Goal: Information Seeking & Learning: Learn about a topic

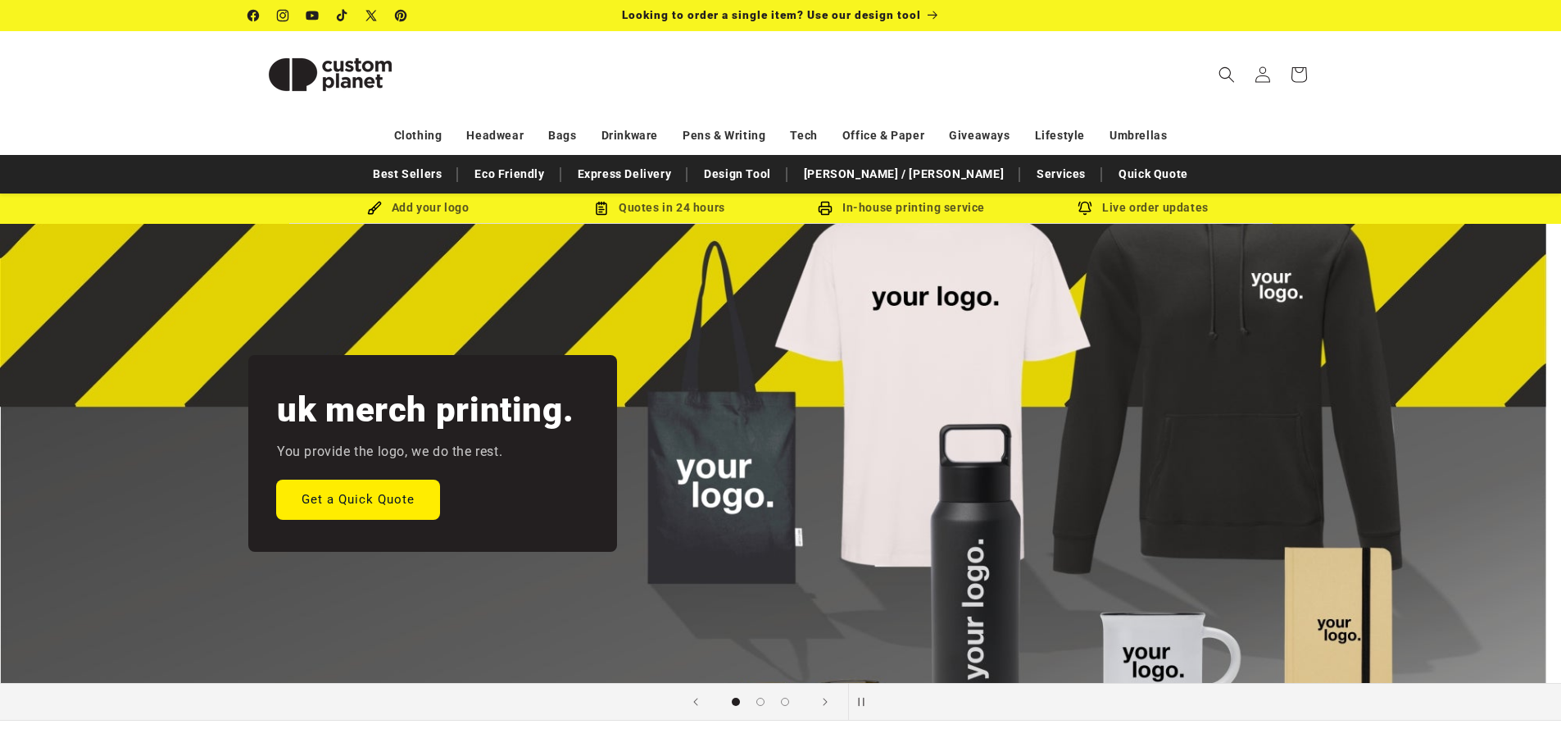
drag, startPoint x: 420, startPoint y: 216, endPoint x: 393, endPoint y: 488, distance: 272.6
click at [1221, 75] on icon "Search" at bounding box center [1227, 74] width 16 height 16
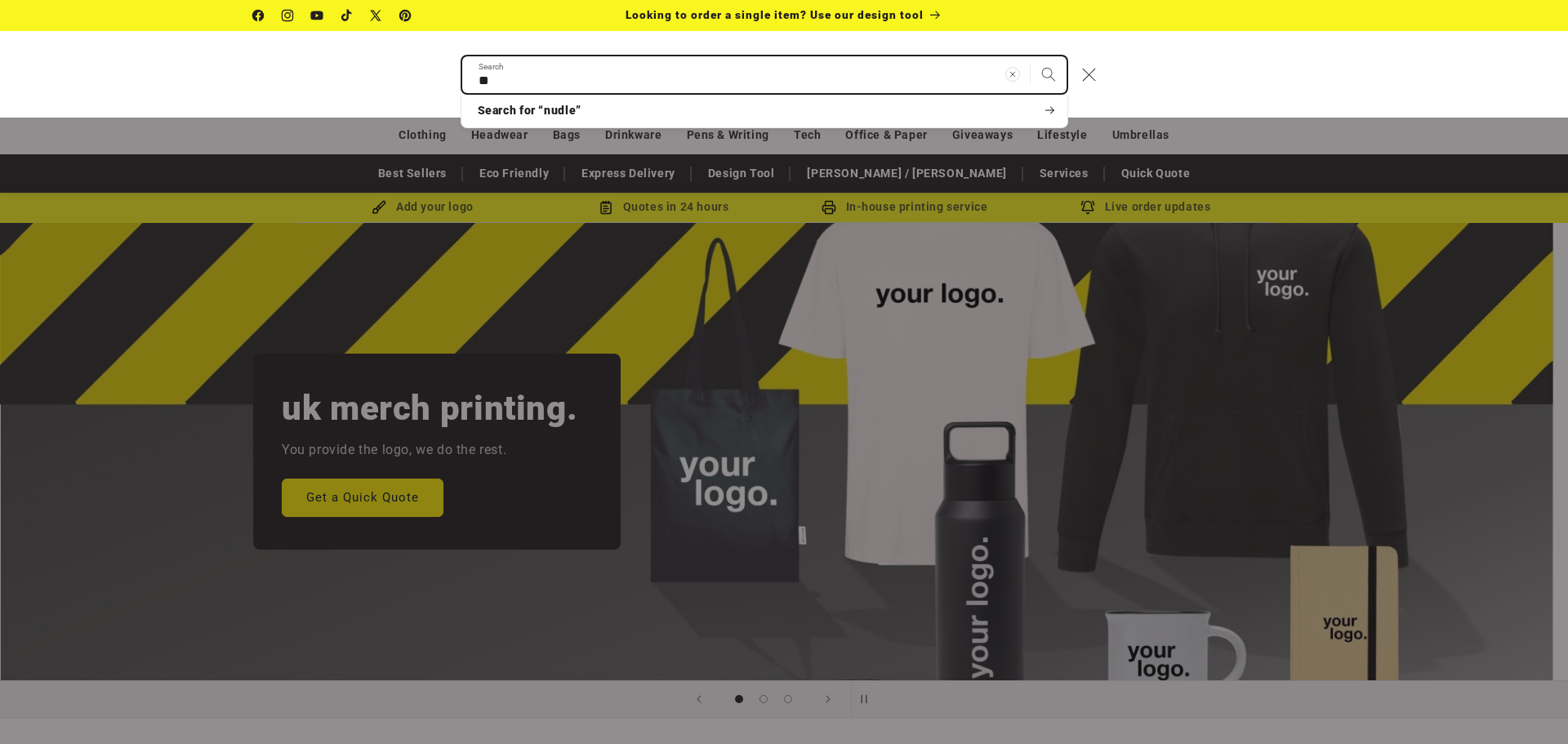
type input "*"
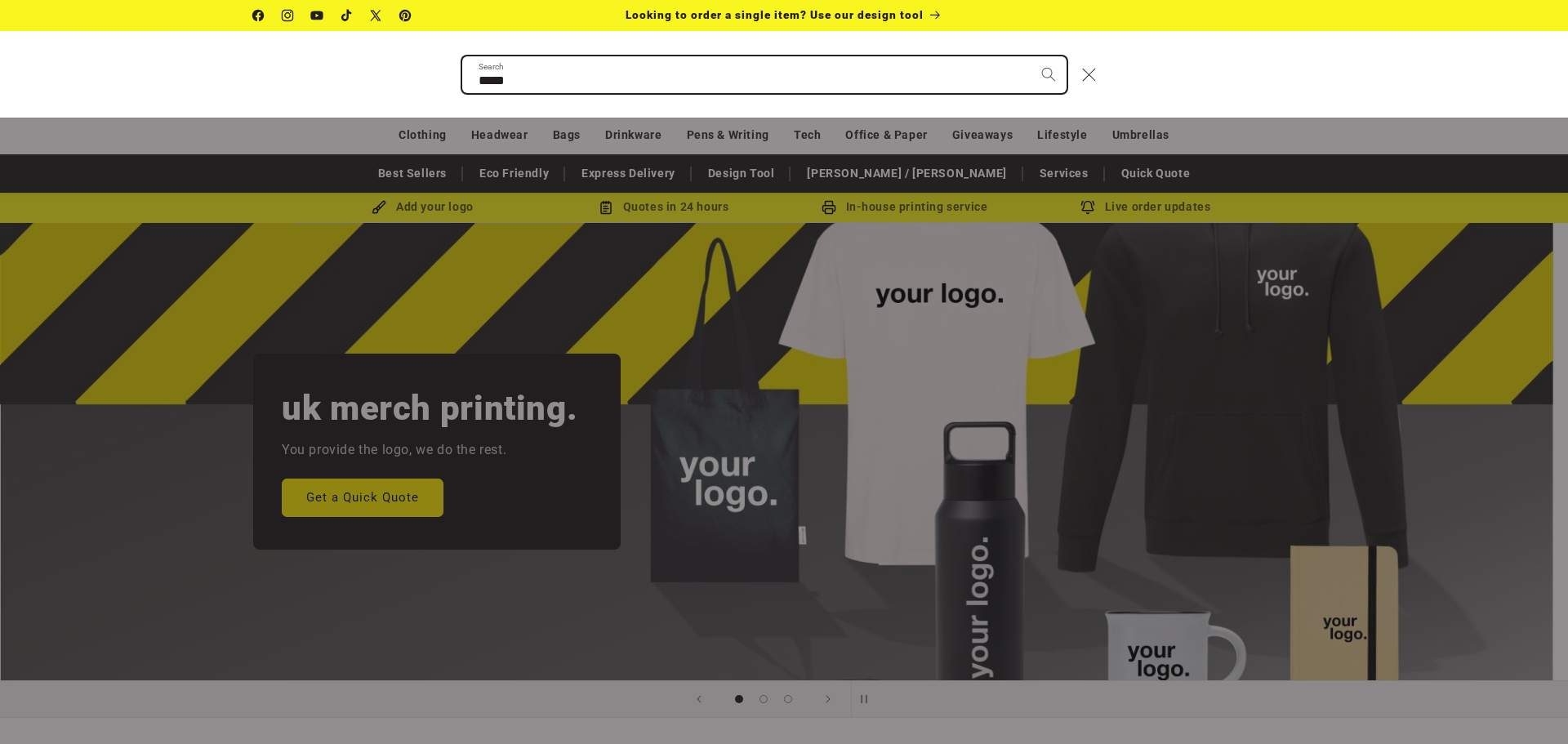
type input "******"
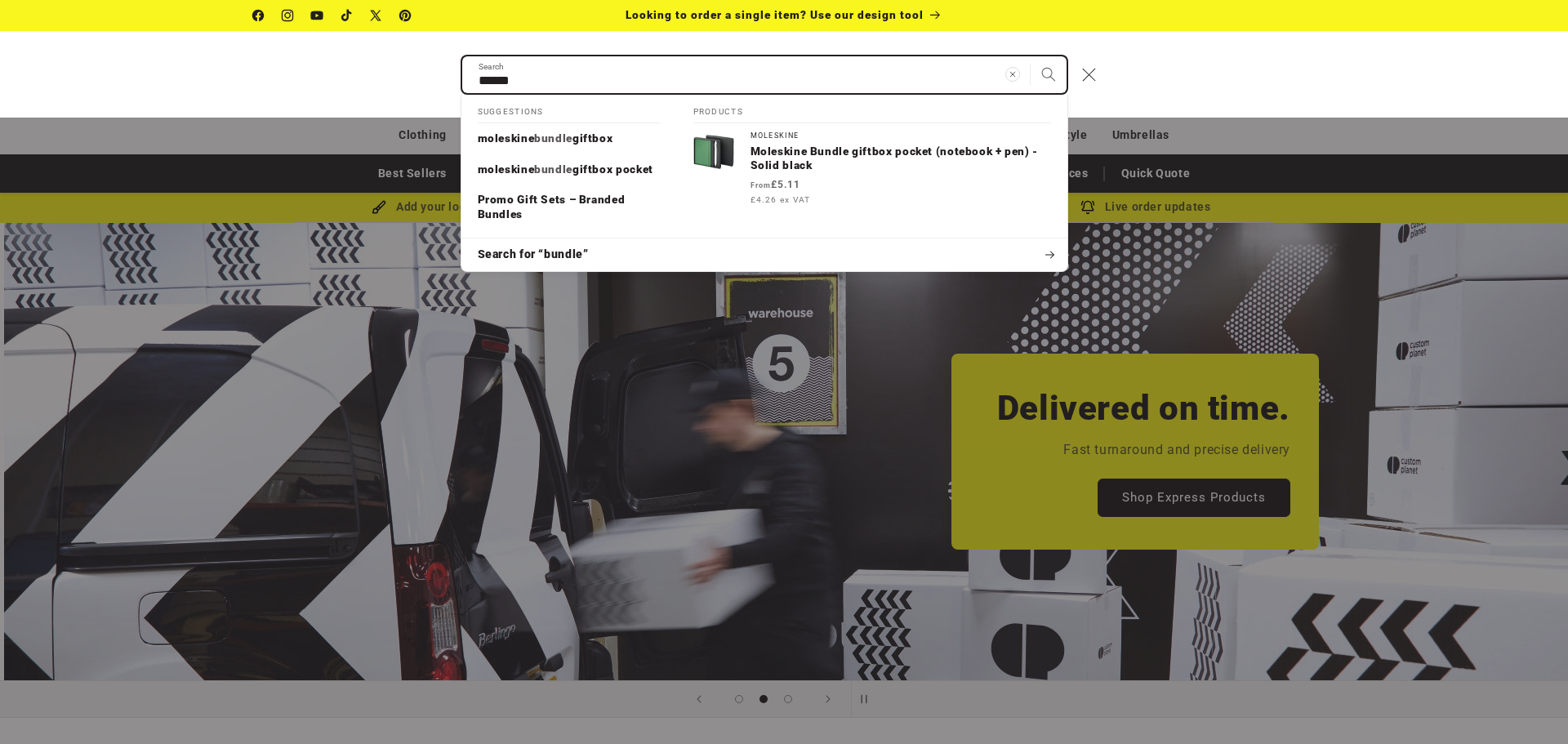
scroll to position [0, 1568]
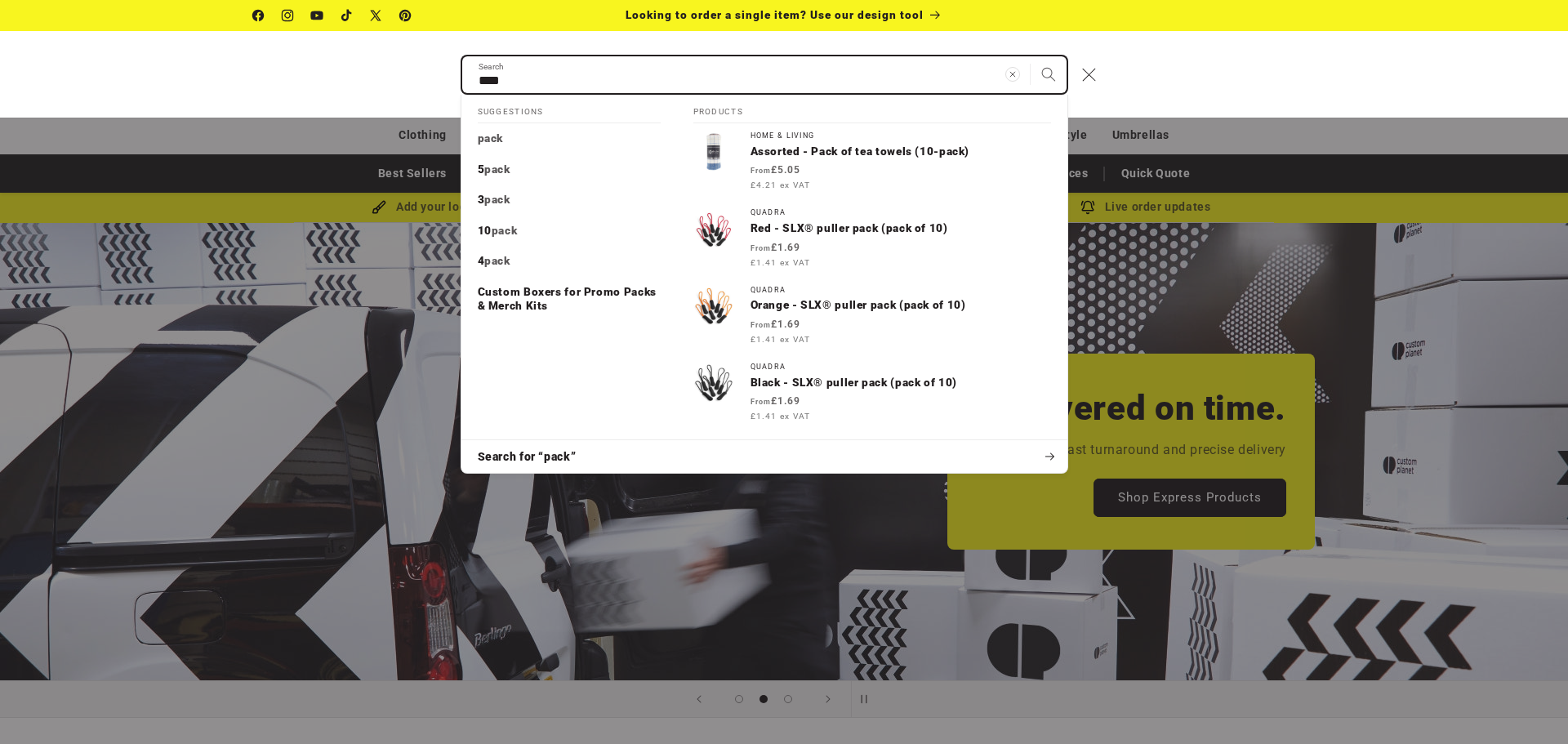
type input "****"
click at [1030, 57] on button "Search" at bounding box center [1048, 75] width 36 height 36
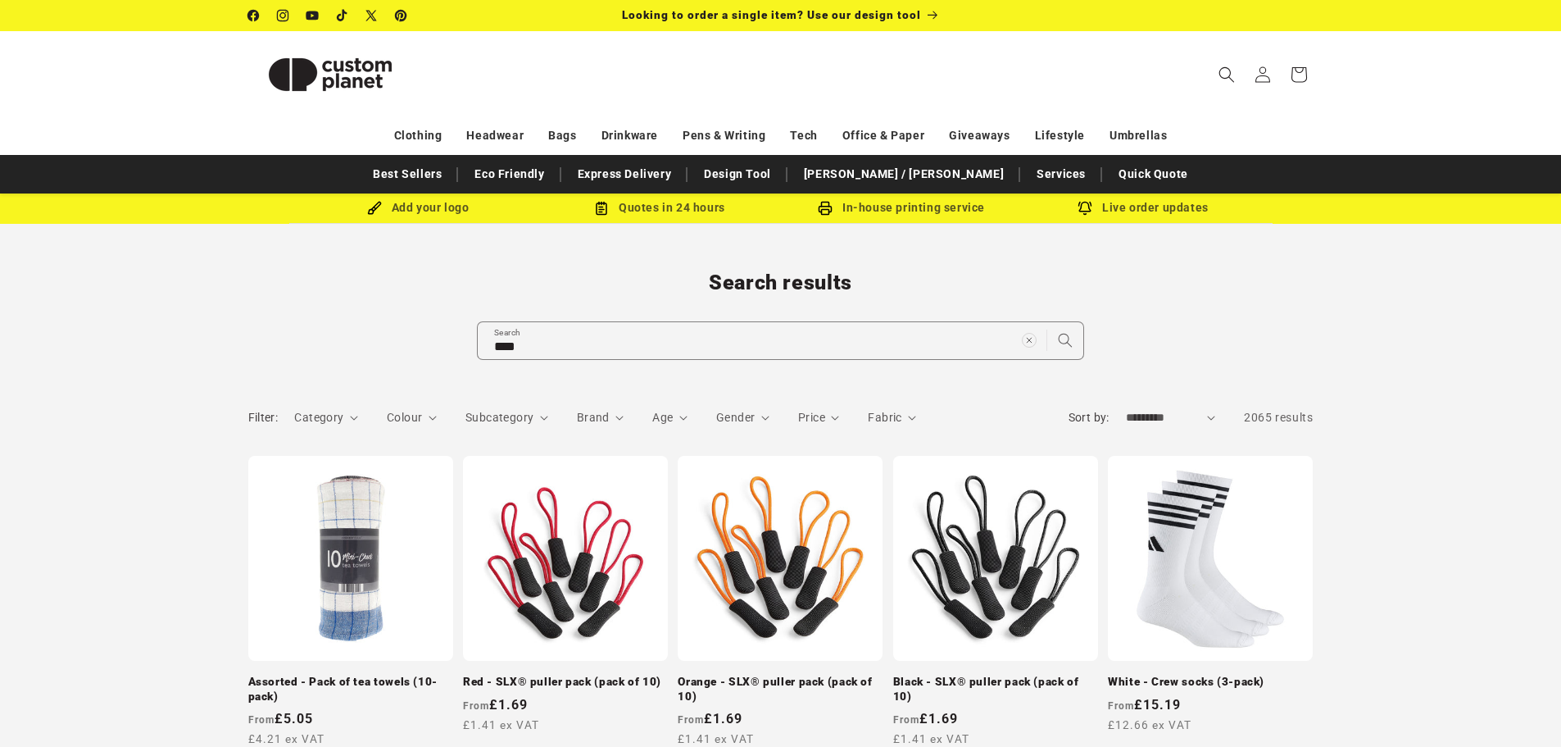
drag, startPoint x: 320, startPoint y: -86, endPoint x: 347, endPoint y: -93, distance: 27.8
click at [570, 338] on input "****" at bounding box center [781, 340] width 606 height 37
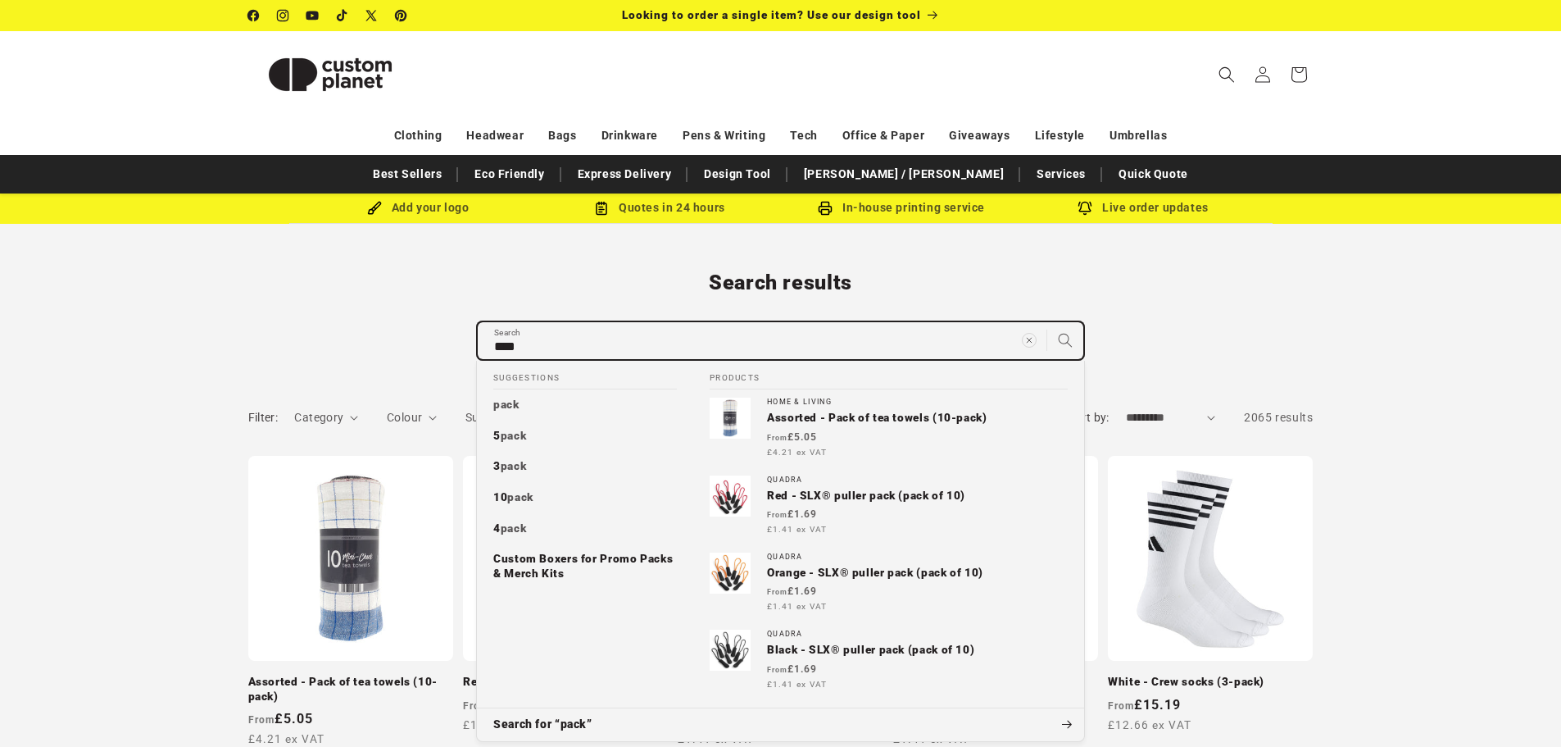
click at [570, 338] on input "****" at bounding box center [781, 340] width 606 height 37
type input "*"
type input "**"
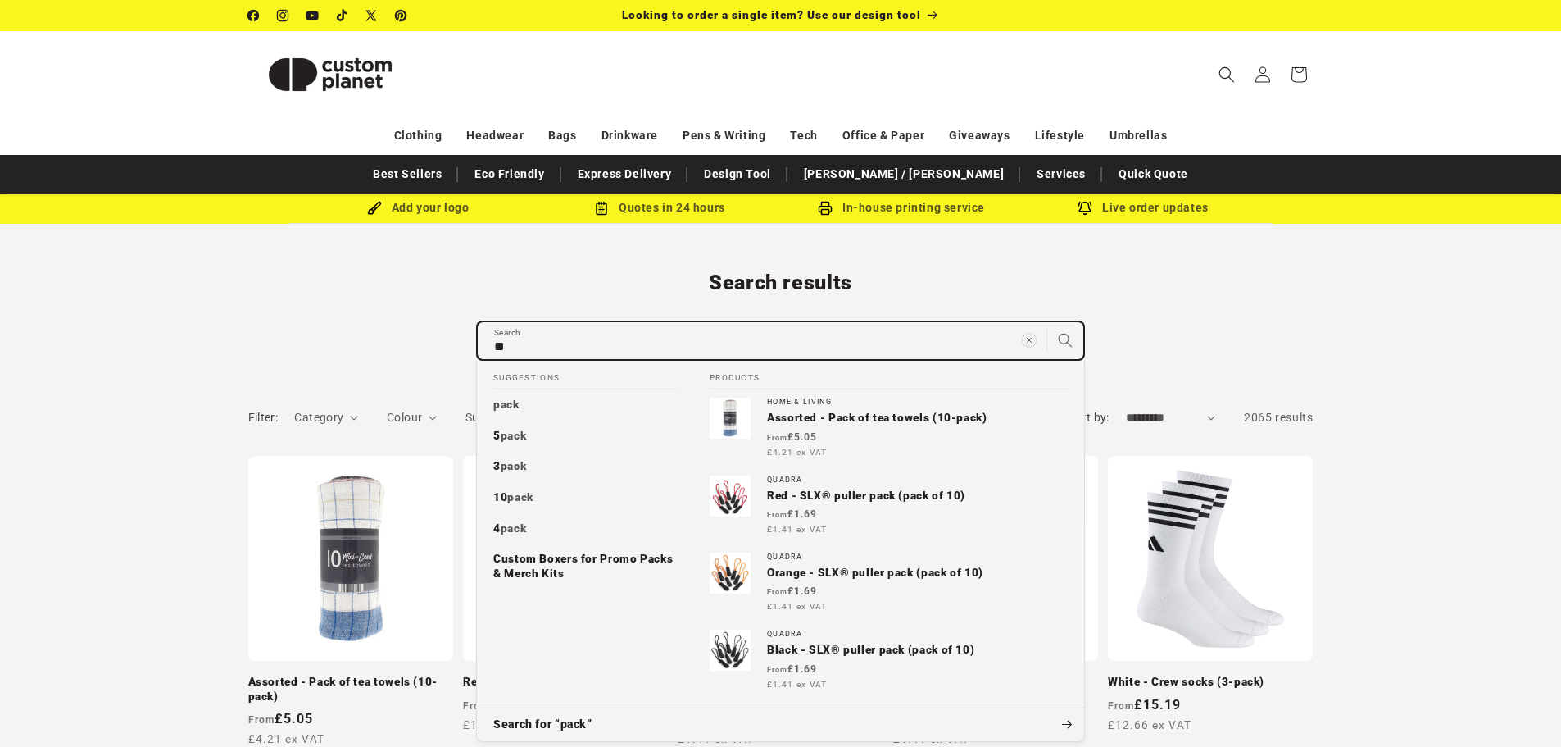
type input "***"
type input "****"
type input "*****"
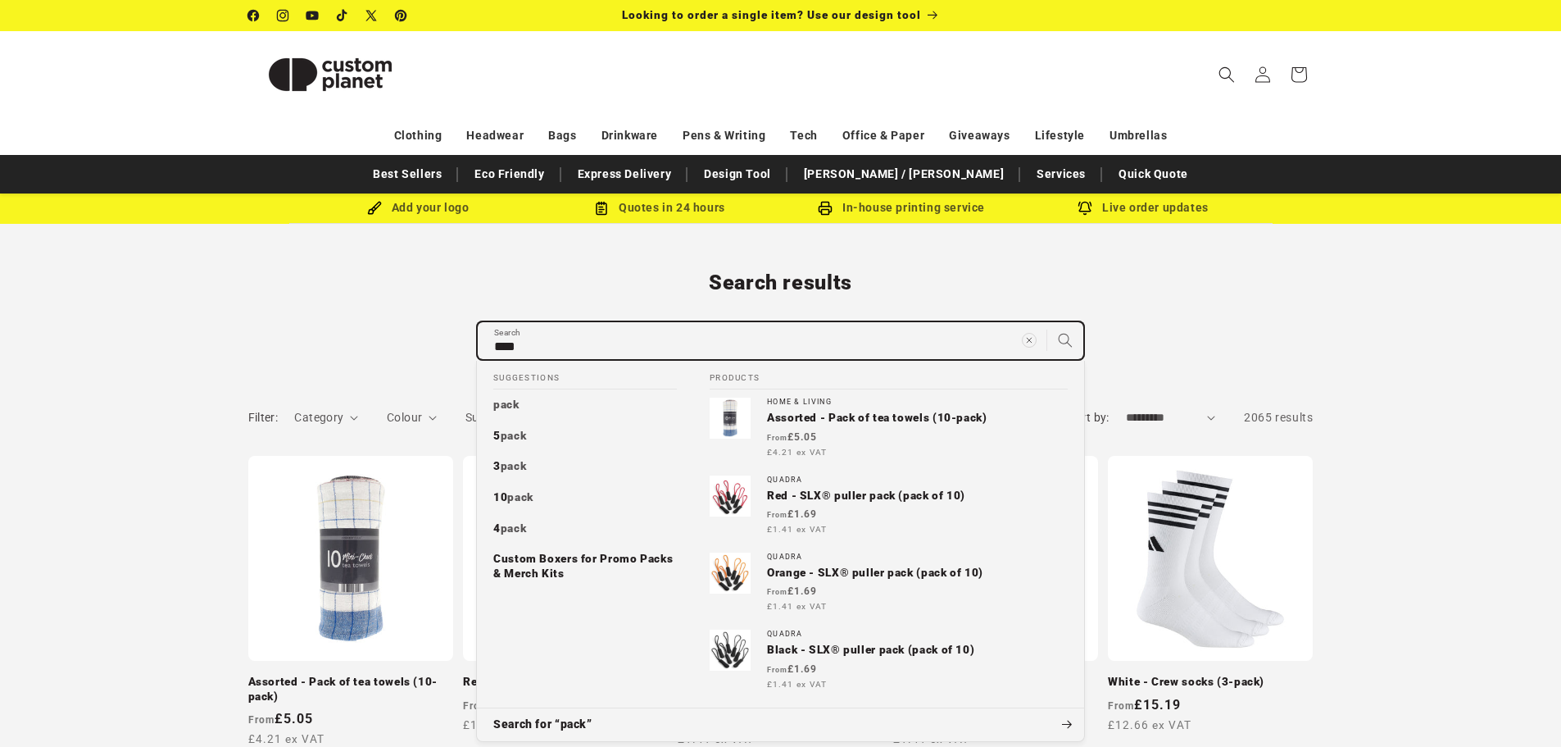
type input "*****"
type input "******"
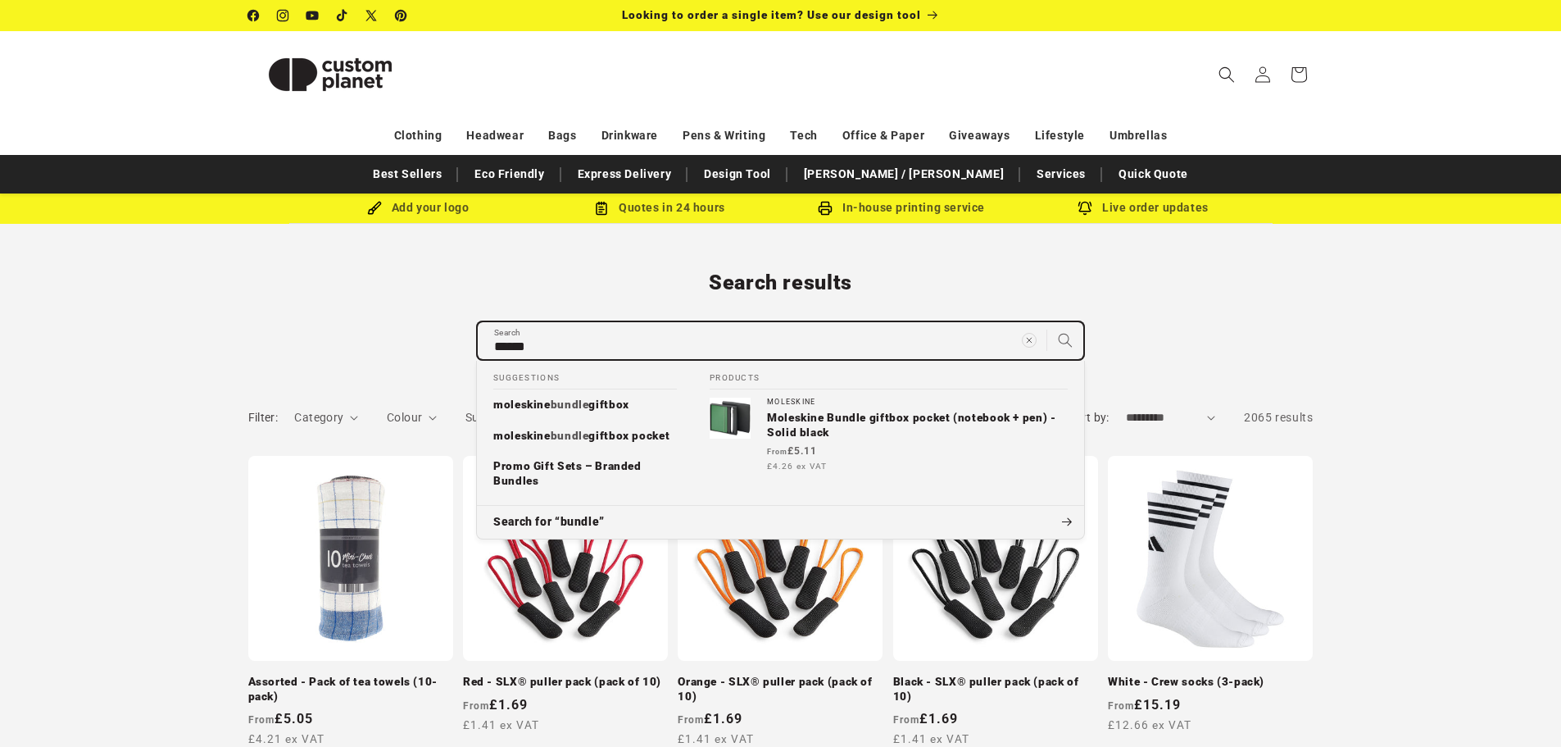
type input "******"
click at [477, 506] on button "Search for “bundle”" at bounding box center [780, 522] width 607 height 33
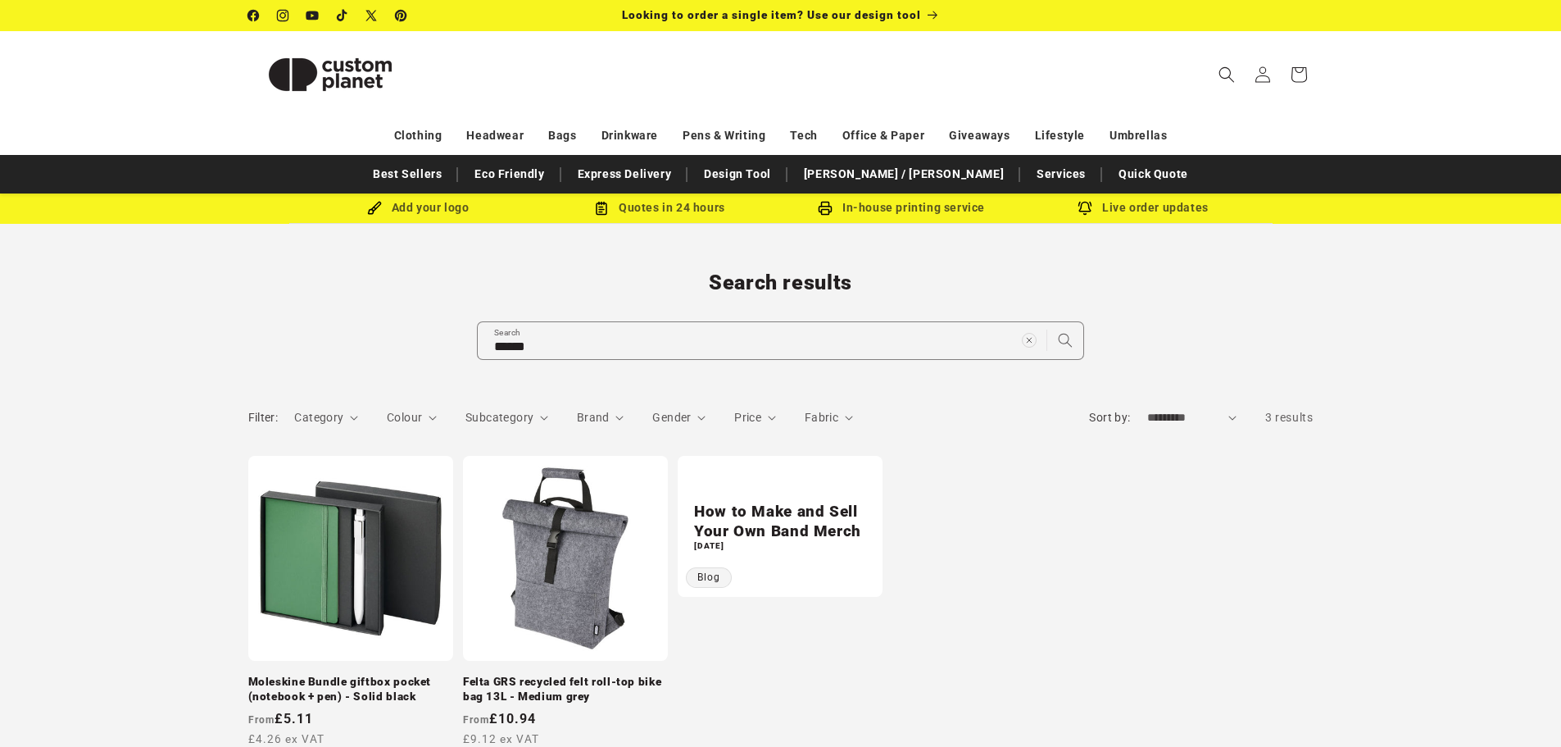
click at [434, 209] on div "Add your logo" at bounding box center [419, 208] width 242 height 20
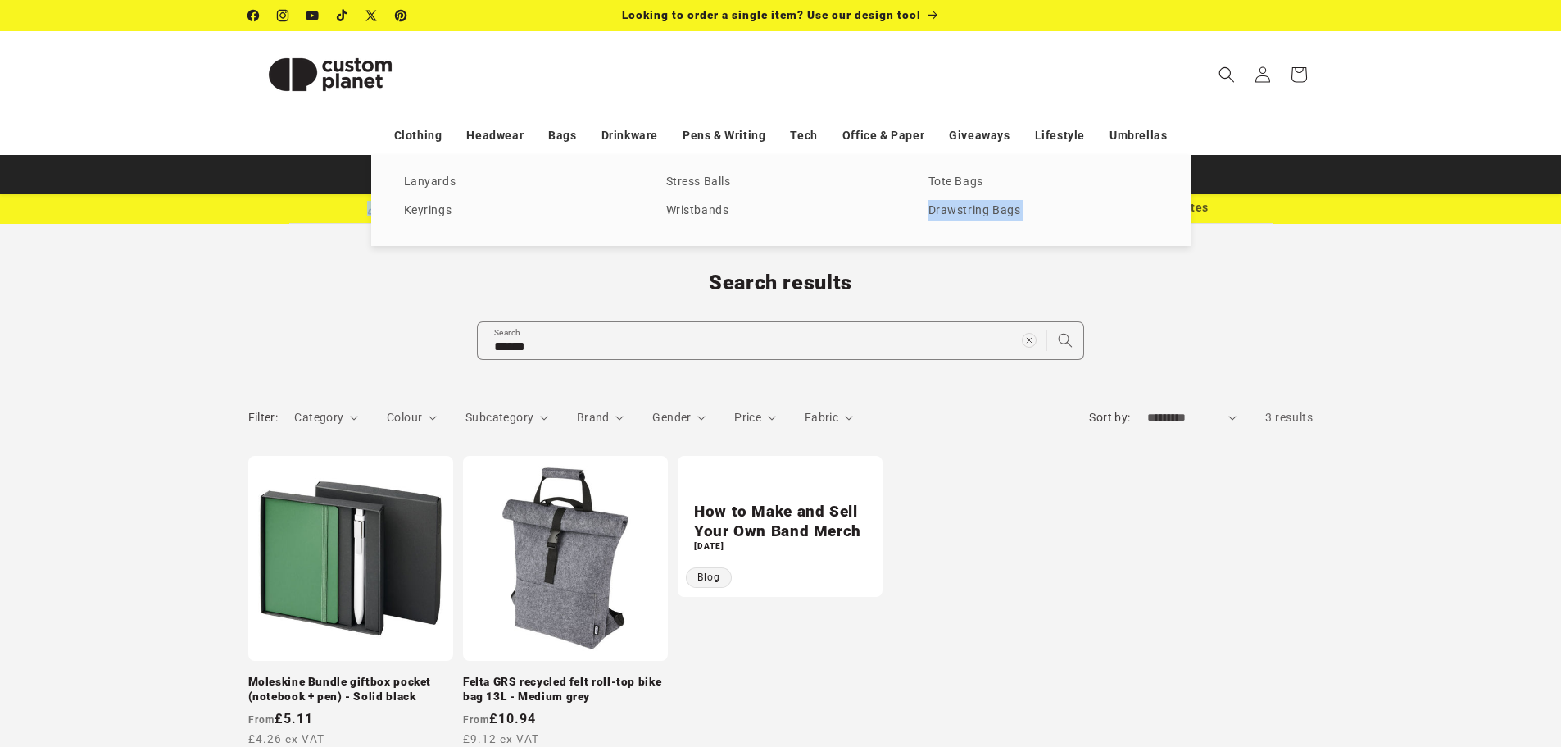
drag, startPoint x: 434, startPoint y: 209, endPoint x: 1348, endPoint y: 222, distance: 913.9
click at [1347, 222] on body "Skip to content Facebook Instagram YouTube TikTok X (Twitter) Pinterest Looking…" at bounding box center [780, 676] width 1561 height 1352
click at [1348, 222] on div "T-shirts Vests Polos Sweatshirts Hoodies Fleeces Softshells Jackets Shirts Trou…" at bounding box center [780, 200] width 1561 height 90
drag, startPoint x: 1304, startPoint y: 206, endPoint x: 1283, endPoint y: 207, distance: 20.5
click at [1290, 207] on div "T-shirts Vests Polos Sweatshirts Hoodies Fleeces Softshells Jackets Shirts Trou…" at bounding box center [780, 200] width 1561 height 90
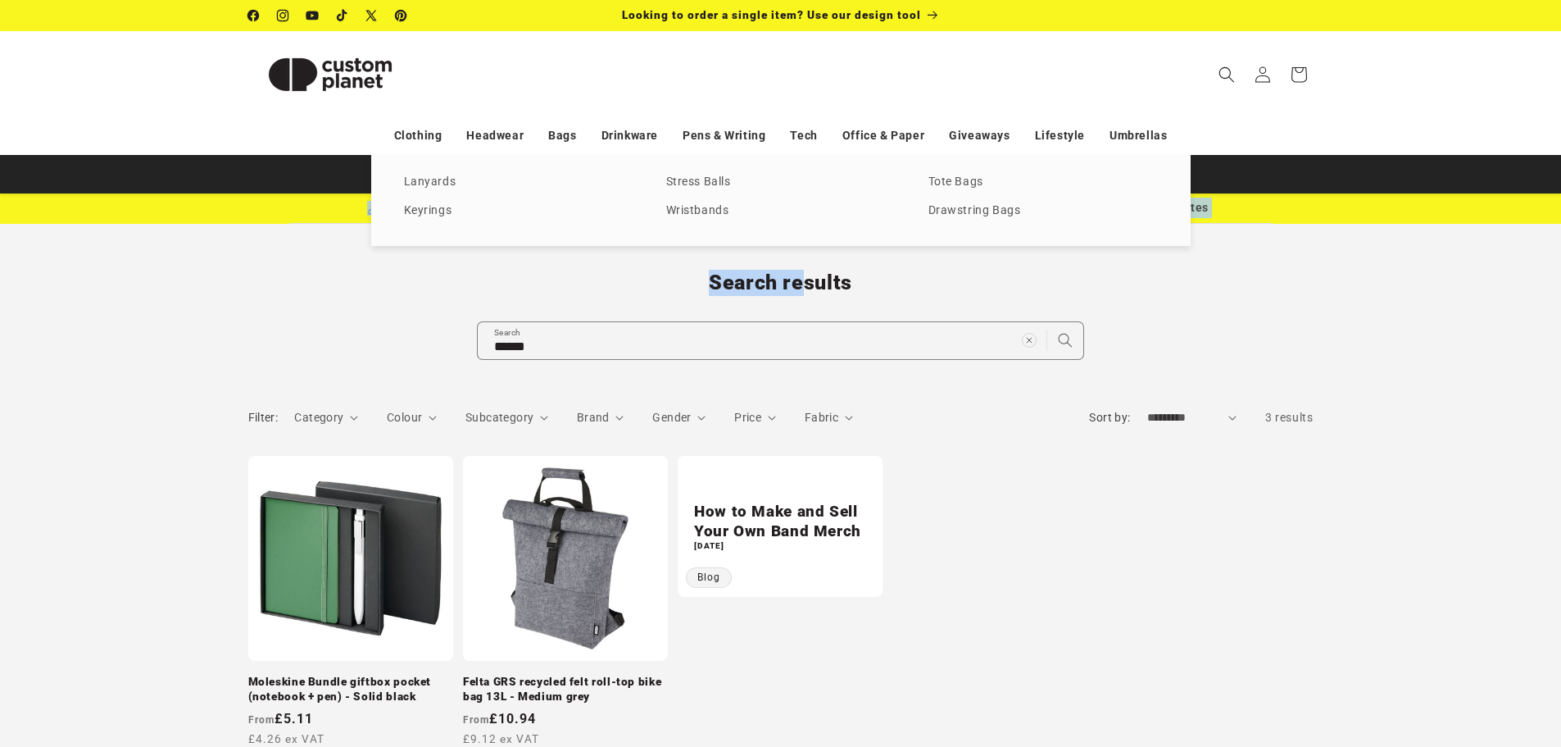
drag, startPoint x: 1283, startPoint y: 207, endPoint x: 525, endPoint y: 294, distance: 764.0
click at [564, 288] on body "Skip to content Facebook Instagram YouTube TikTok X (Twitter) Pinterest Looking…" at bounding box center [780, 676] width 1561 height 1352
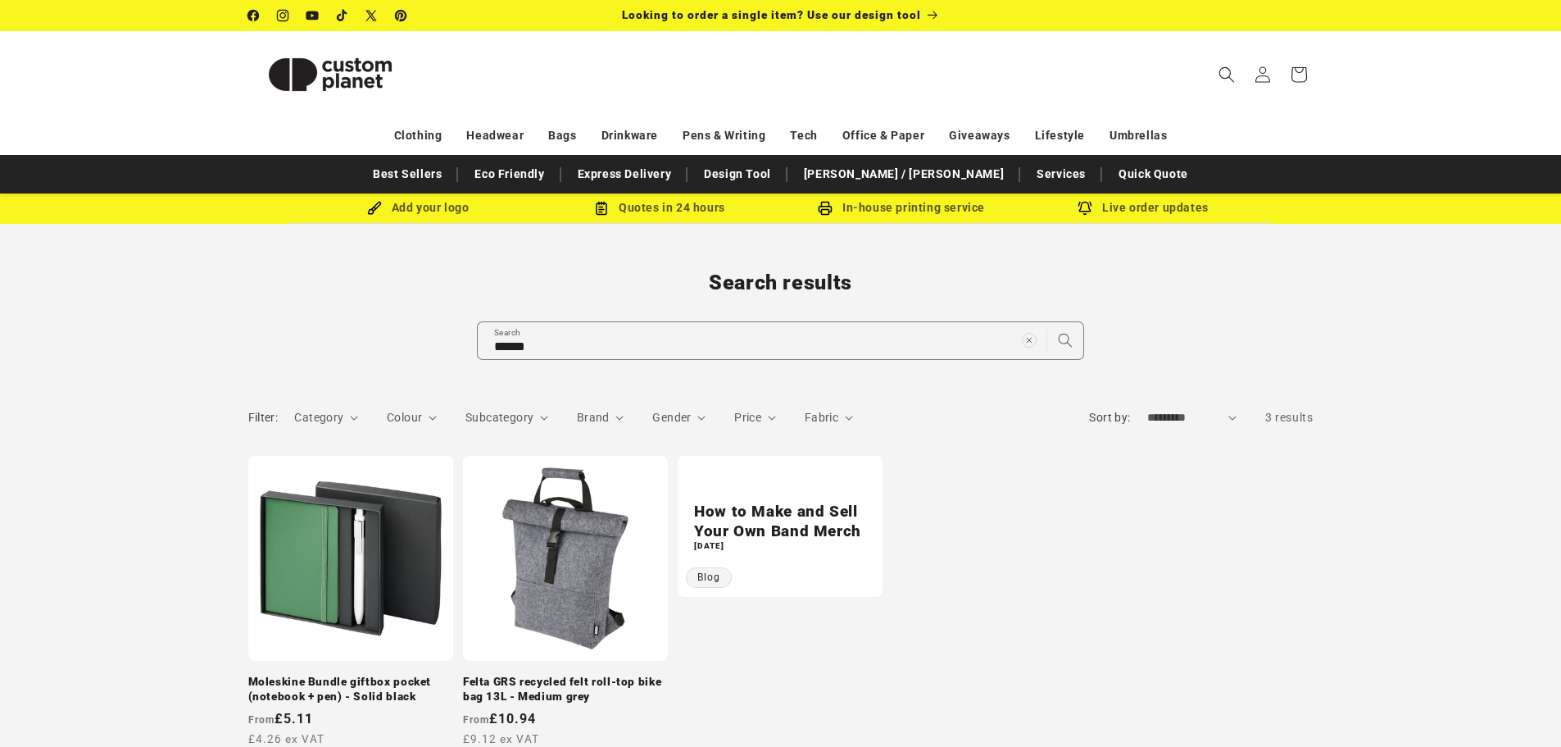
drag, startPoint x: 65, startPoint y: 398, endPoint x: 294, endPoint y: 218, distance: 291.9
click at [65, 401] on div "Filter: Category 0 selected Reset Category Luggage & Bags (1) Luggage & Bags (1…" at bounding box center [780, 581] width 1561 height 361
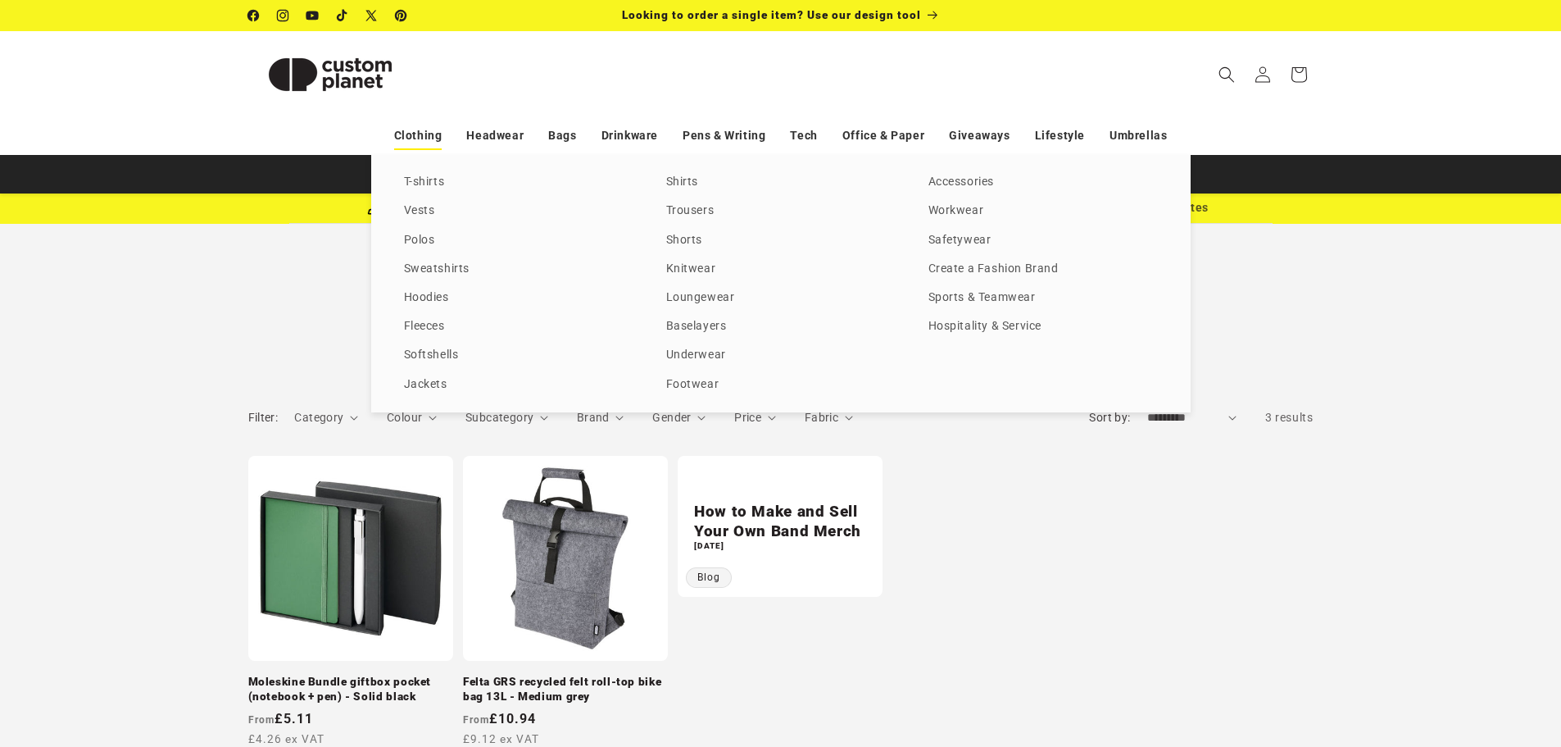
click at [410, 140] on link "Clothing" at bounding box center [418, 135] width 48 height 29
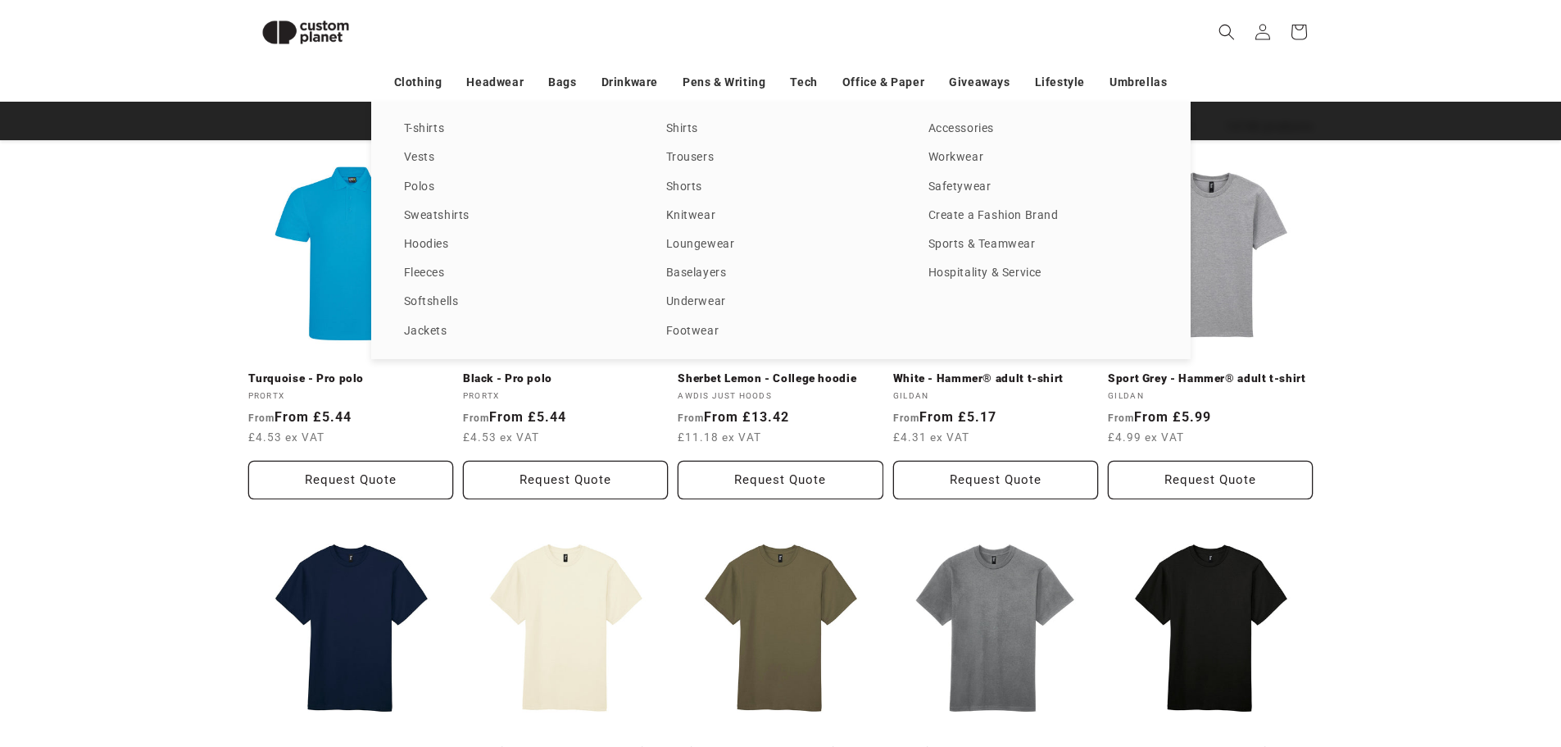
scroll to position [306, 0]
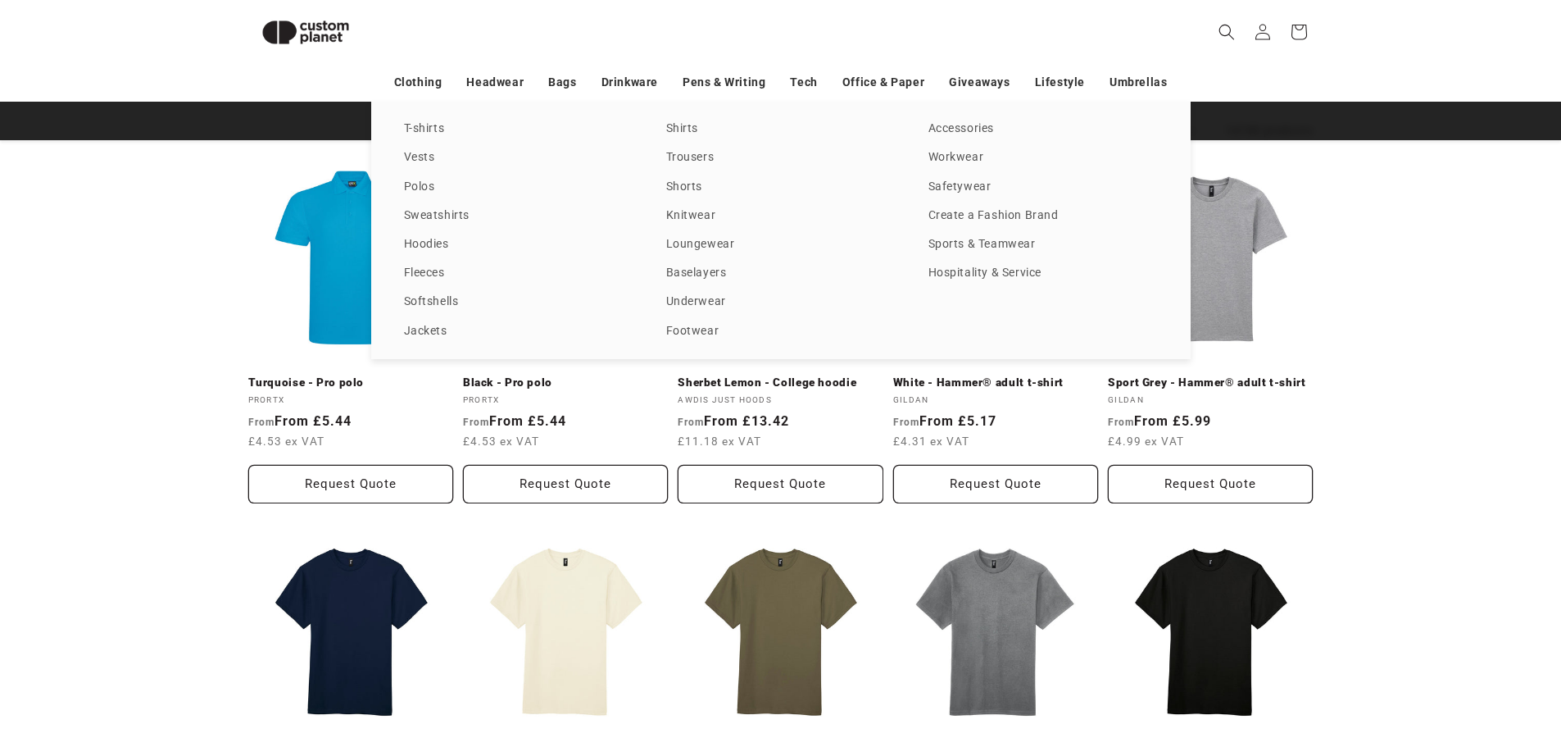
click at [146, 328] on div "T-shirts Vests Polos Sweatshirts Hoodies Fleeces Softshells Jackets Shirts Trou…" at bounding box center [780, 230] width 1561 height 257
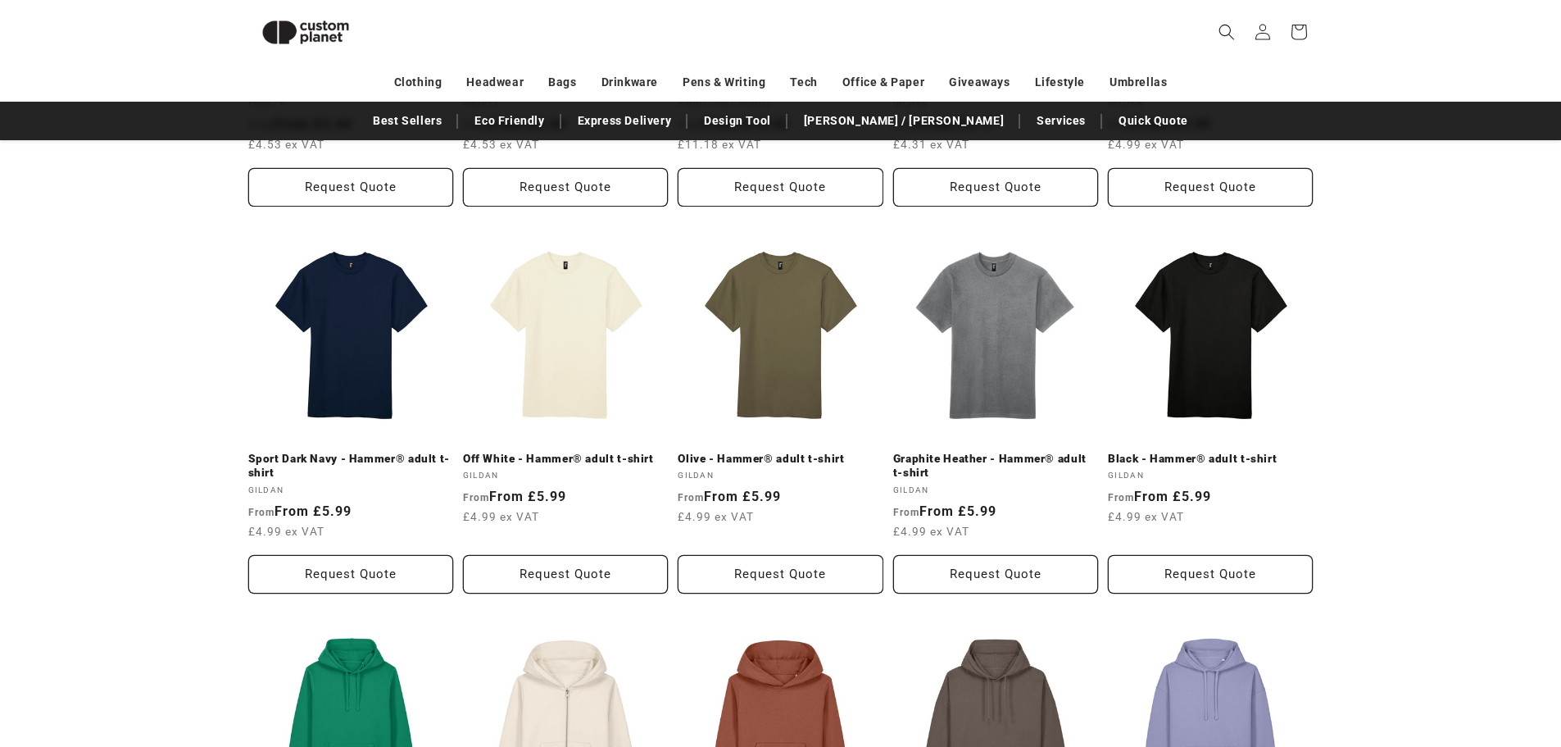
scroll to position [121, 0]
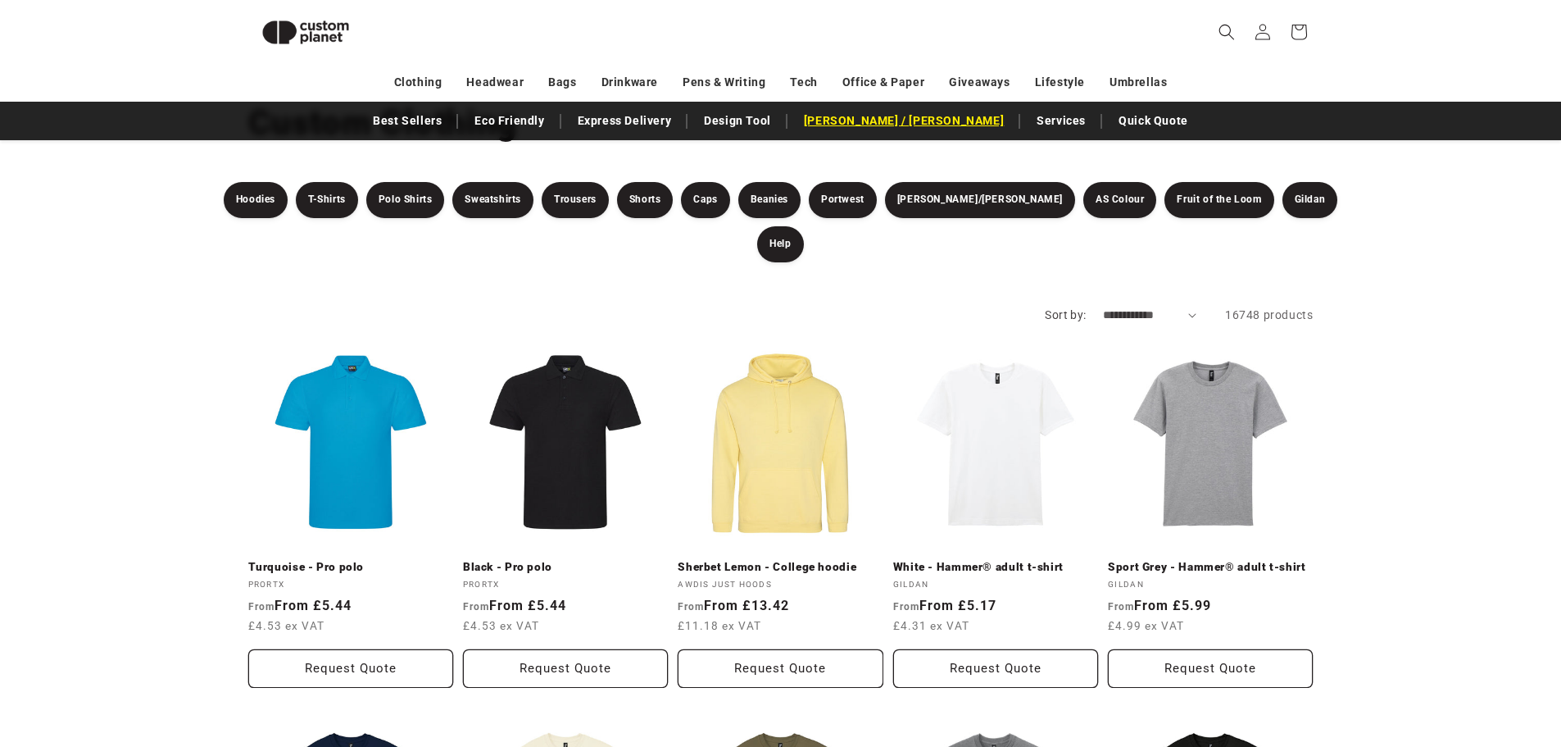
click at [914, 129] on link "[PERSON_NAME] / [PERSON_NAME]" at bounding box center [904, 121] width 216 height 29
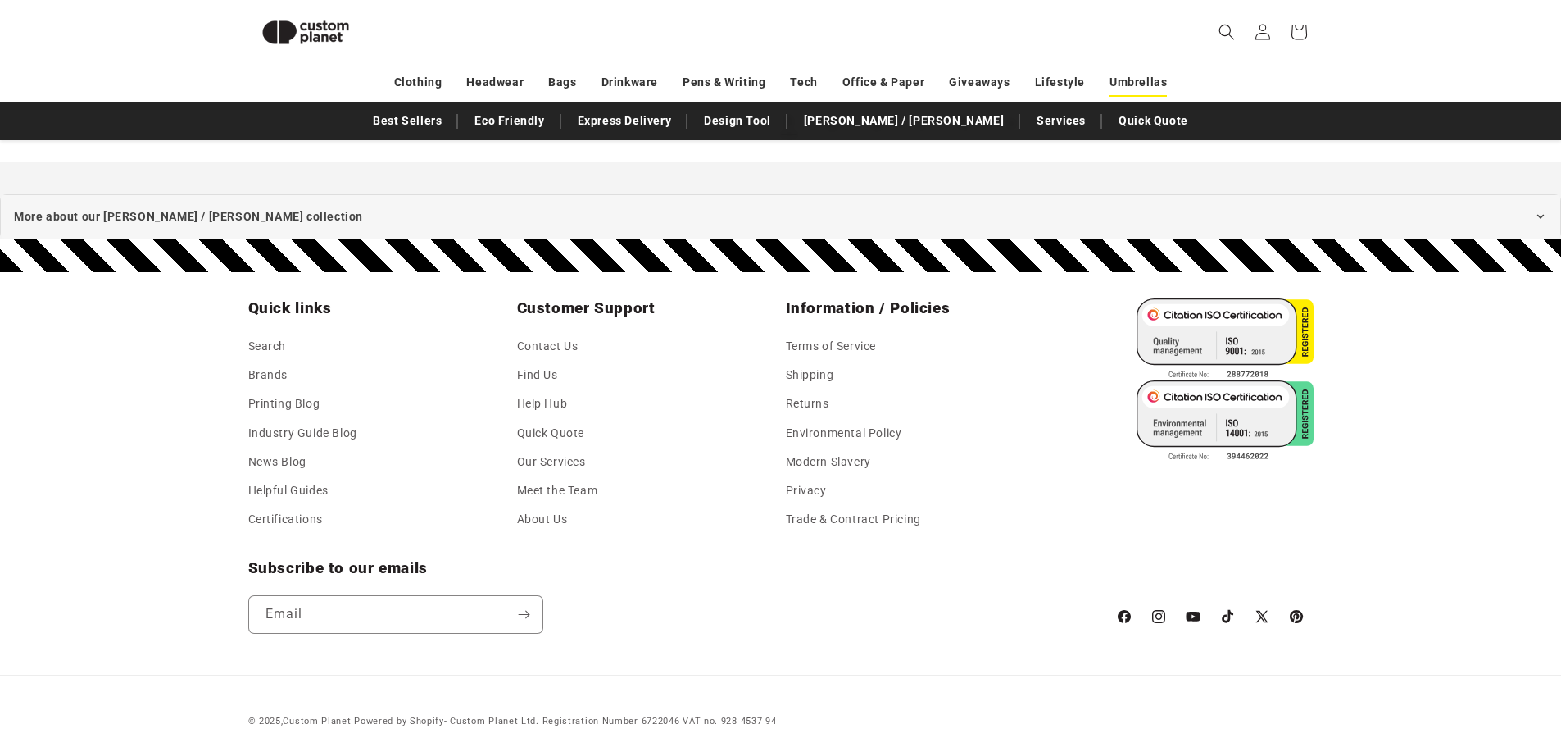
scroll to position [858, 0]
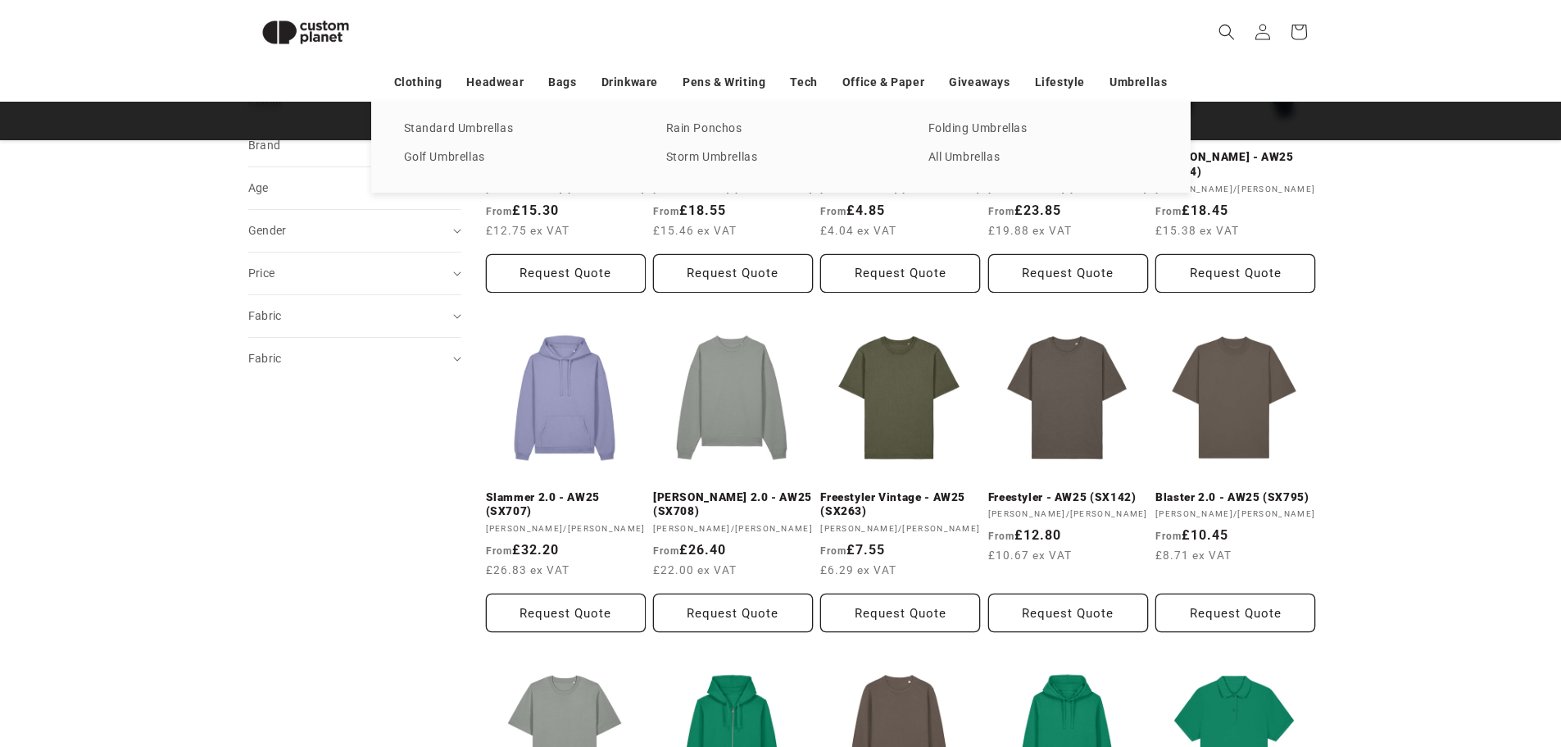
drag, startPoint x: 1288, startPoint y: 284, endPoint x: 1144, endPoint y: 84, distance: 246.6
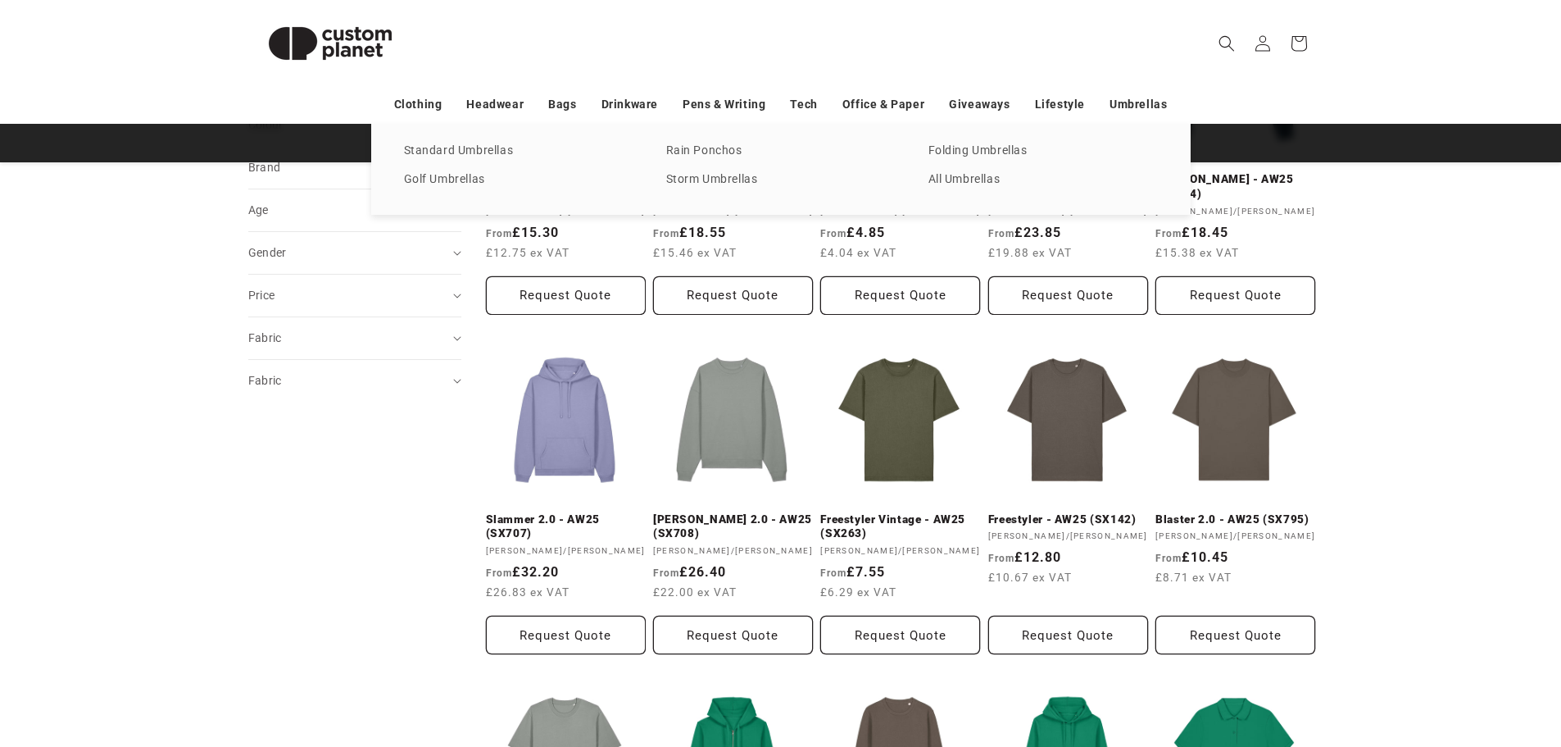
scroll to position [0, 0]
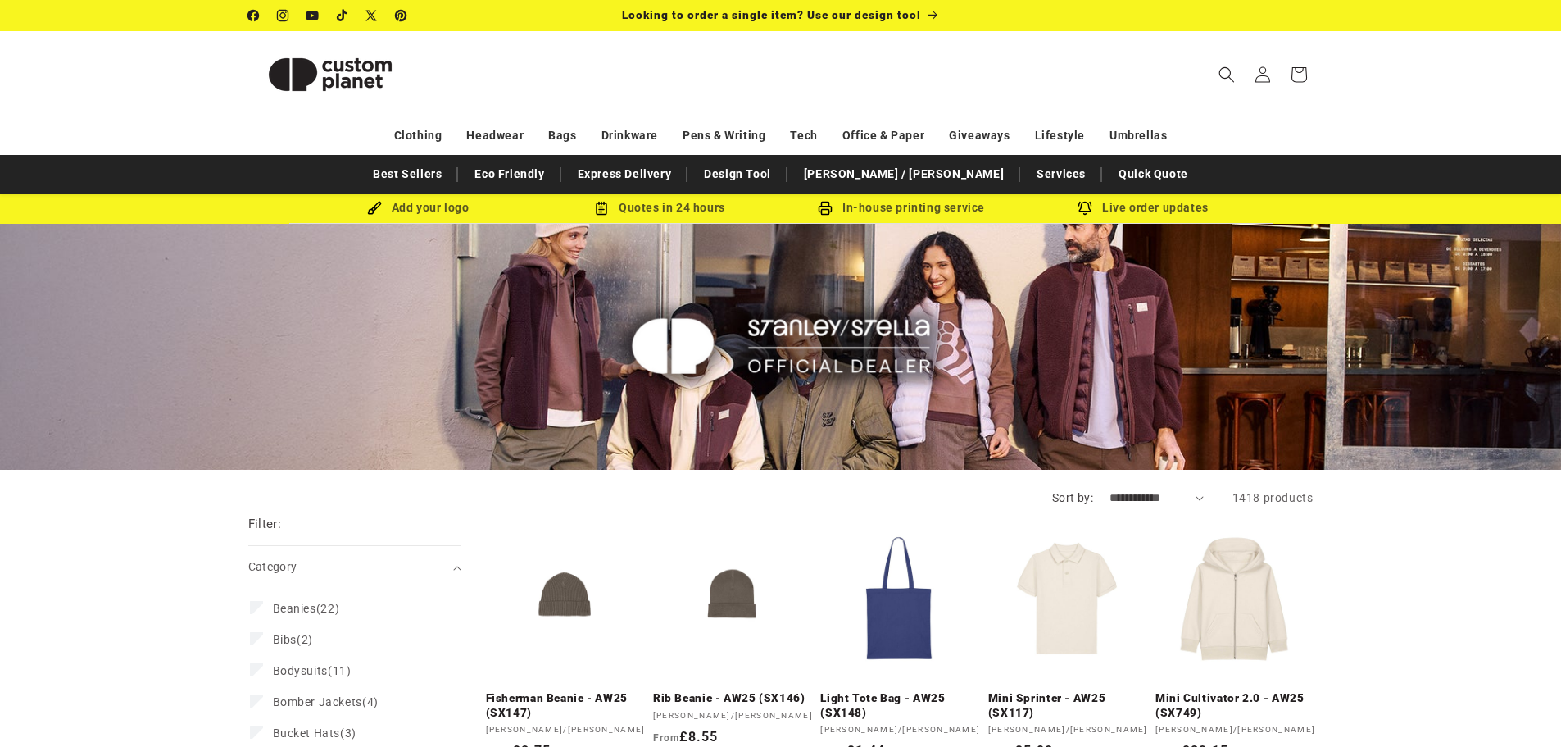
click at [727, 339] on img at bounding box center [780, 346] width 338 height 270
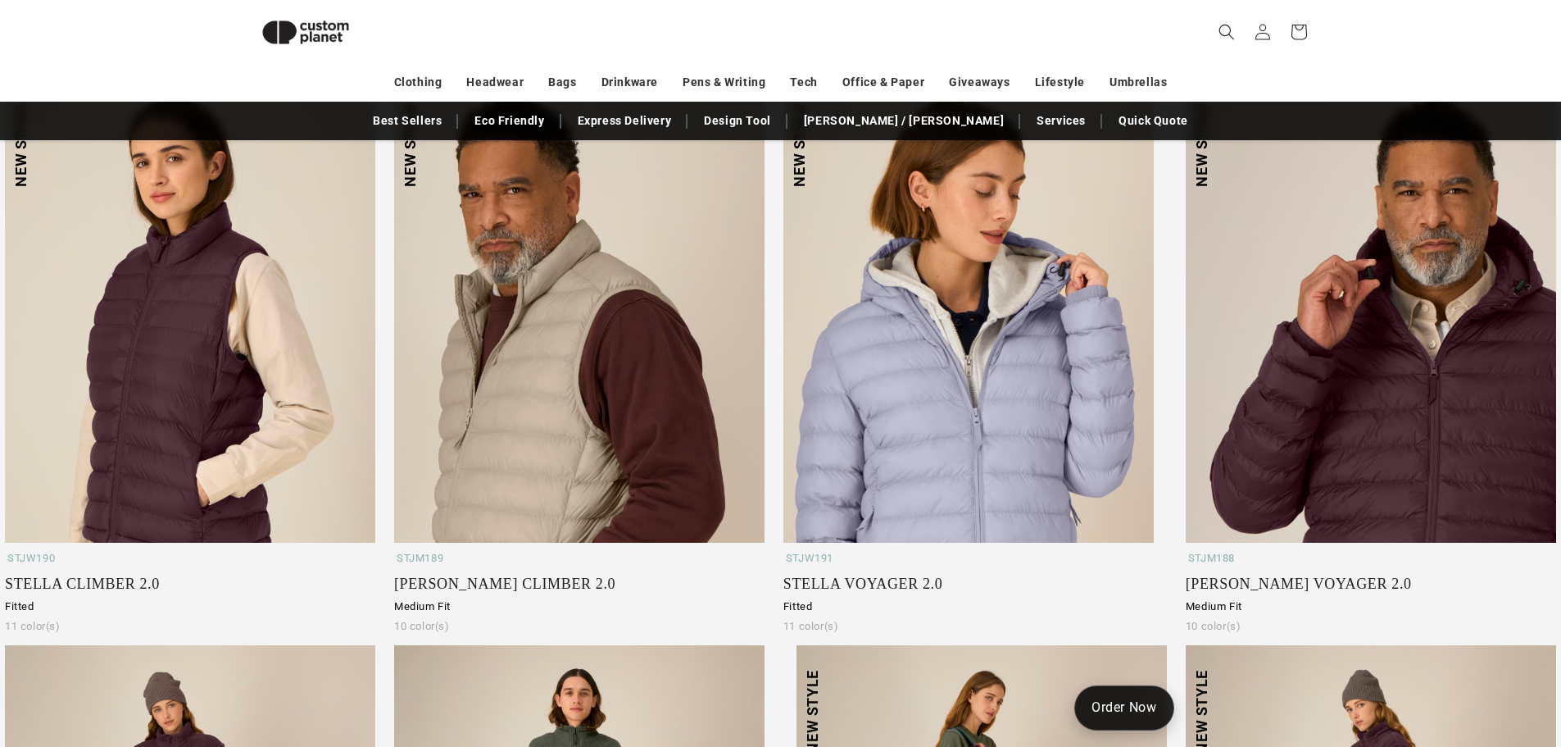
scroll to position [552, 0]
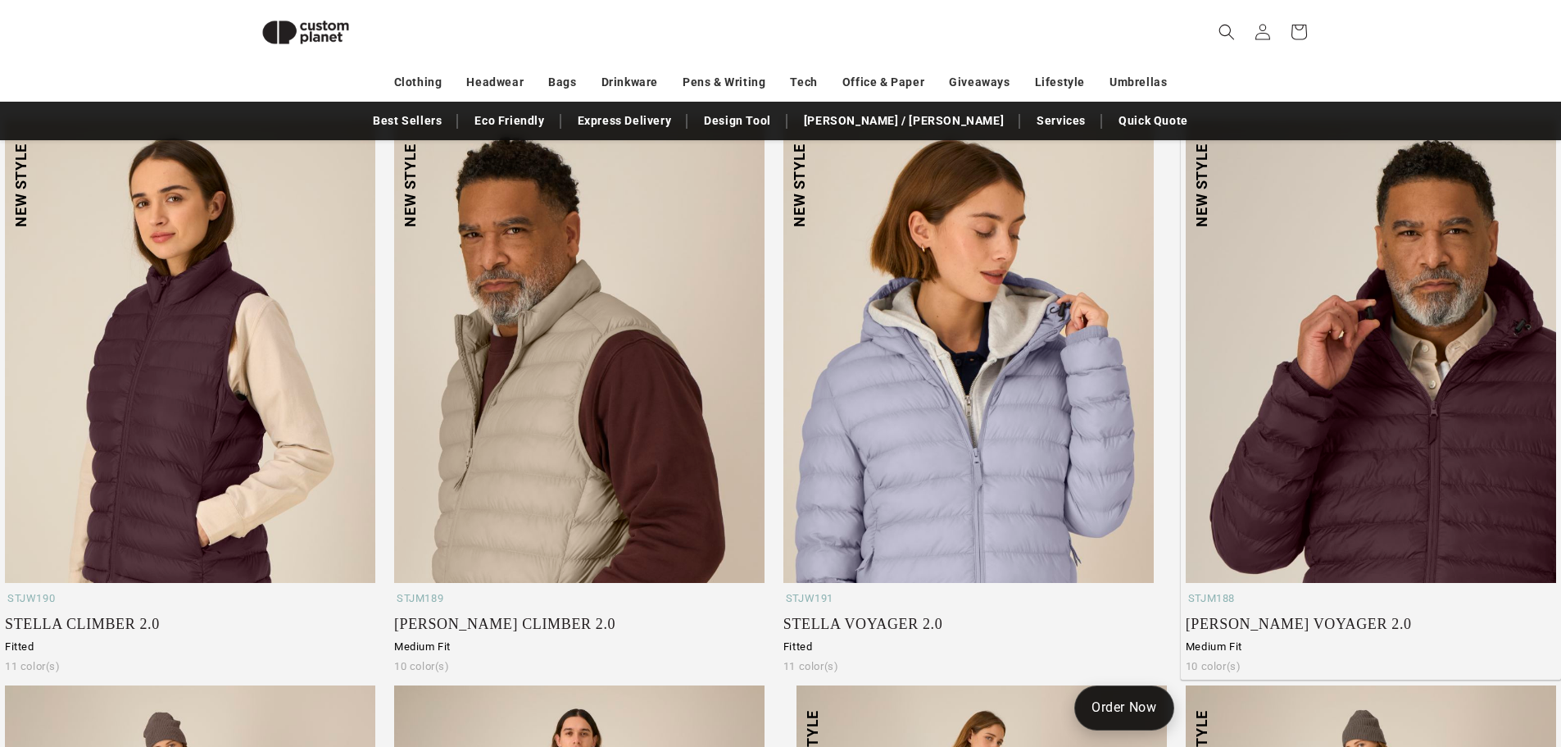
click at [1299, 381] on img at bounding box center [1371, 352] width 370 height 464
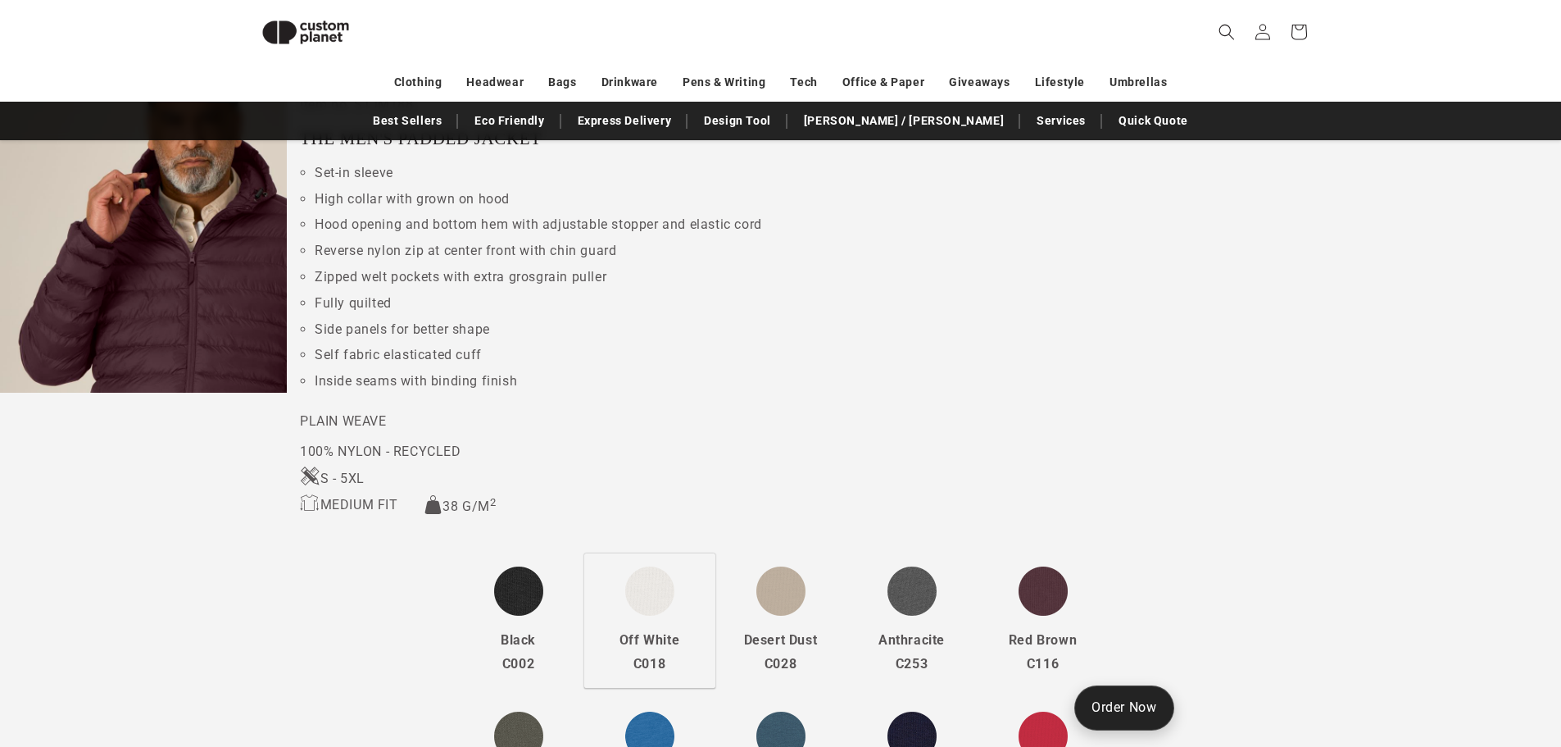
scroll to position [552, 0]
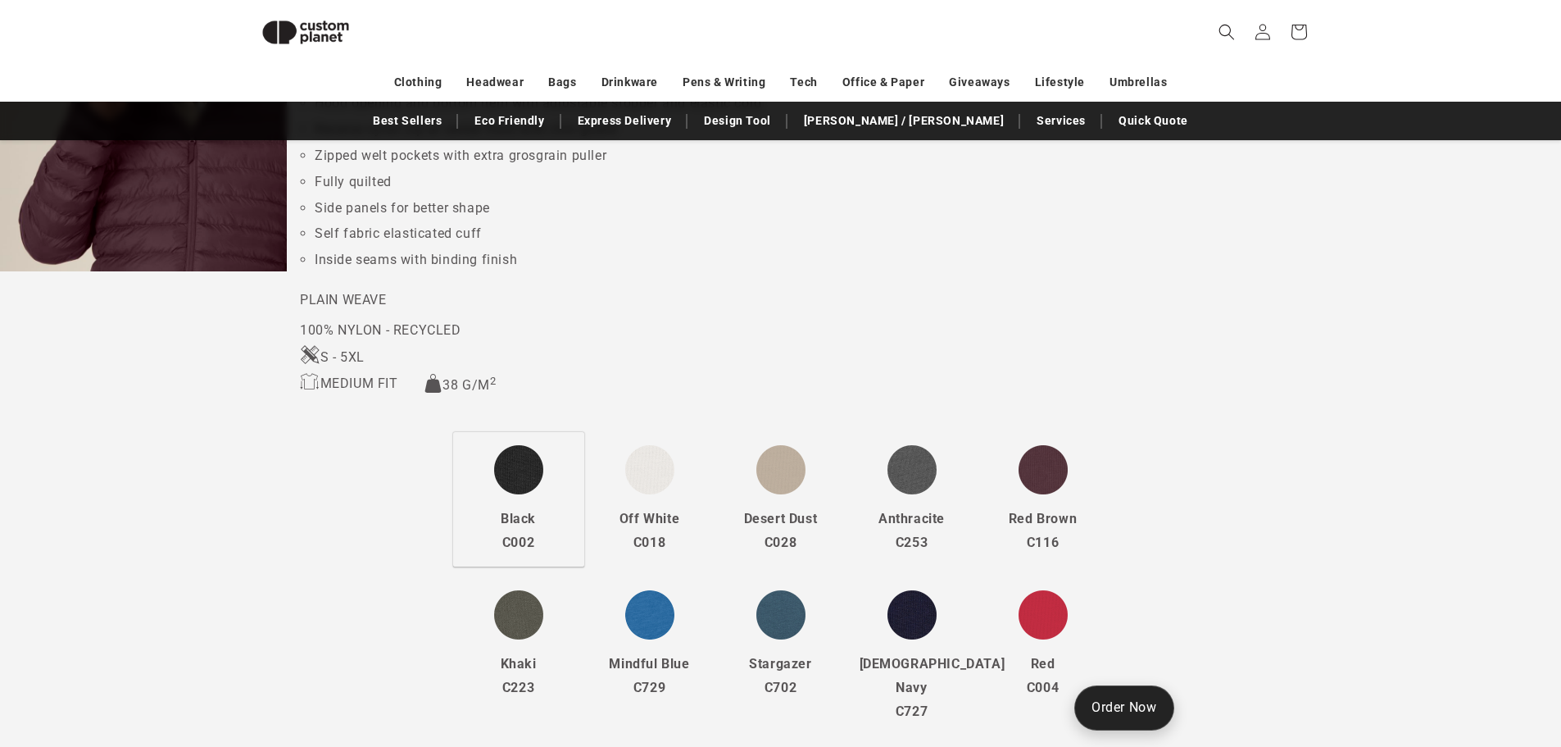
click at [498, 525] on p "Black" at bounding box center [518, 519] width 105 height 24
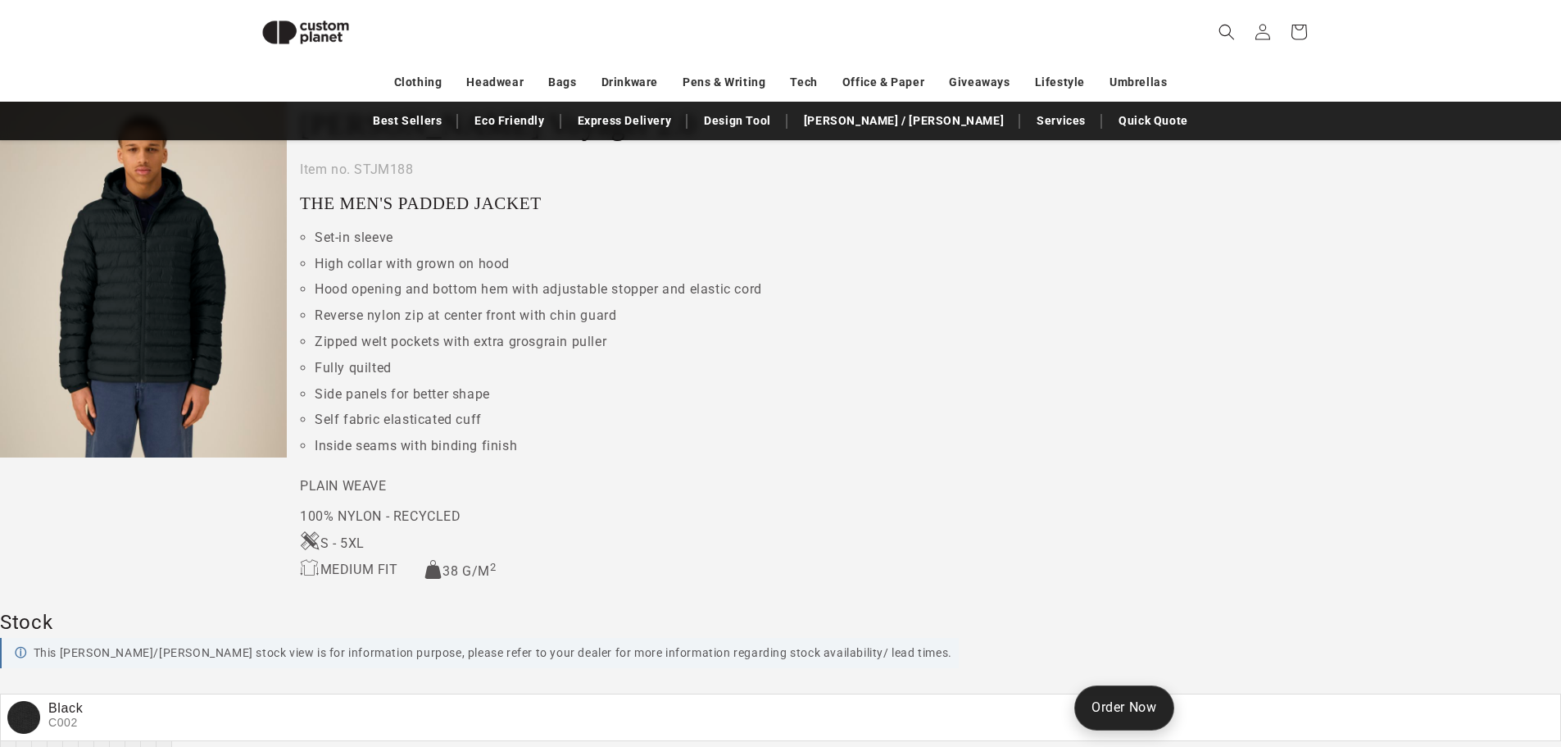
scroll to position [544, 0]
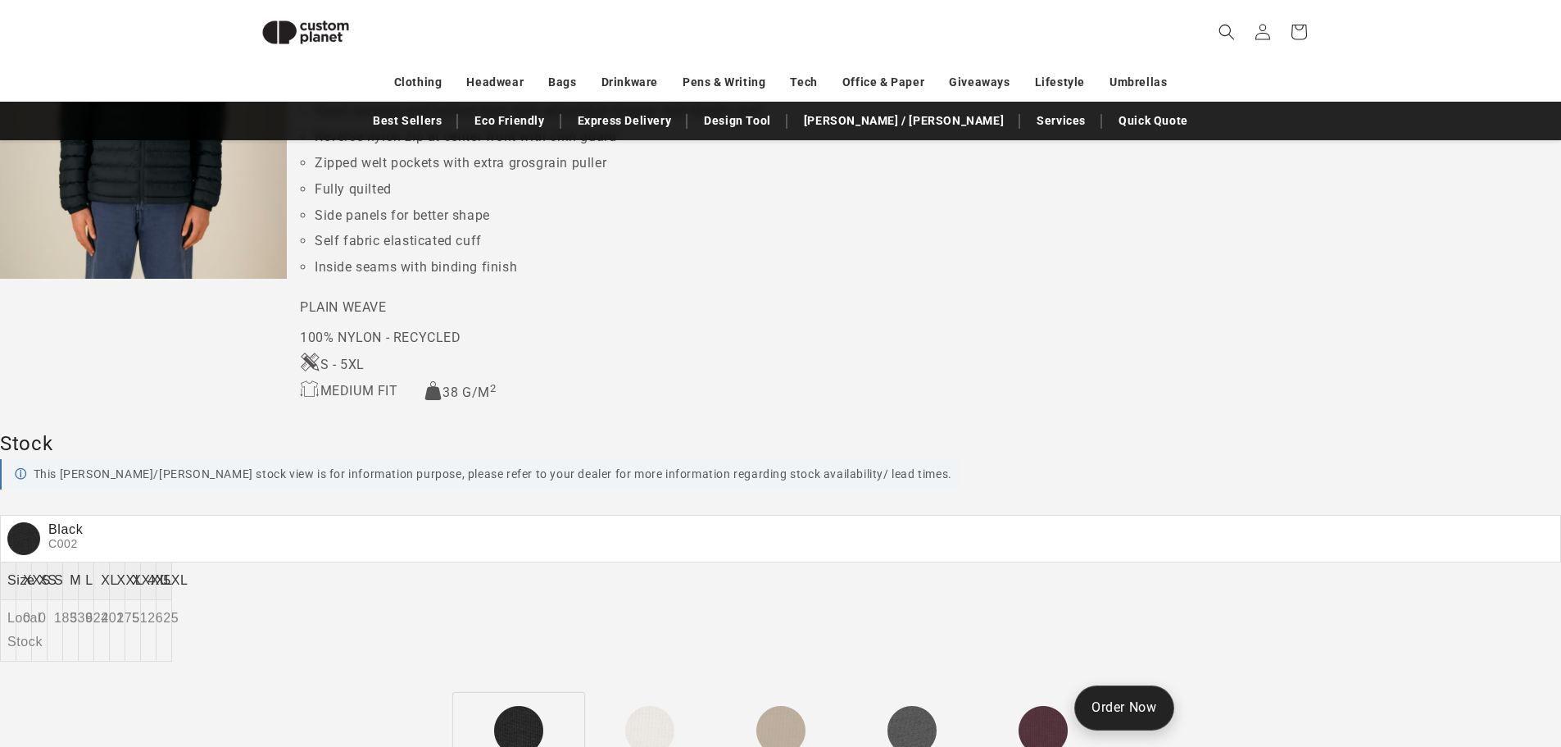
drag, startPoint x: 161, startPoint y: 547, endPoint x: 138, endPoint y: 571, distance: 34.2
click at [155, 556] on th "Black C002" at bounding box center [781, 539] width 1561 height 47
drag, startPoint x: 124, startPoint y: 580, endPoint x: 222, endPoint y: 588, distance: 98.6
click at [229, 602] on table "Black C002 Size XXS XS S M L XL XXL XXXL 4XL 5XL Local Stock 0 0 183 539 622 40…" at bounding box center [780, 588] width 1561 height 146
click at [213, 544] on div "Black C002" at bounding box center [780, 538] width 1547 height 33
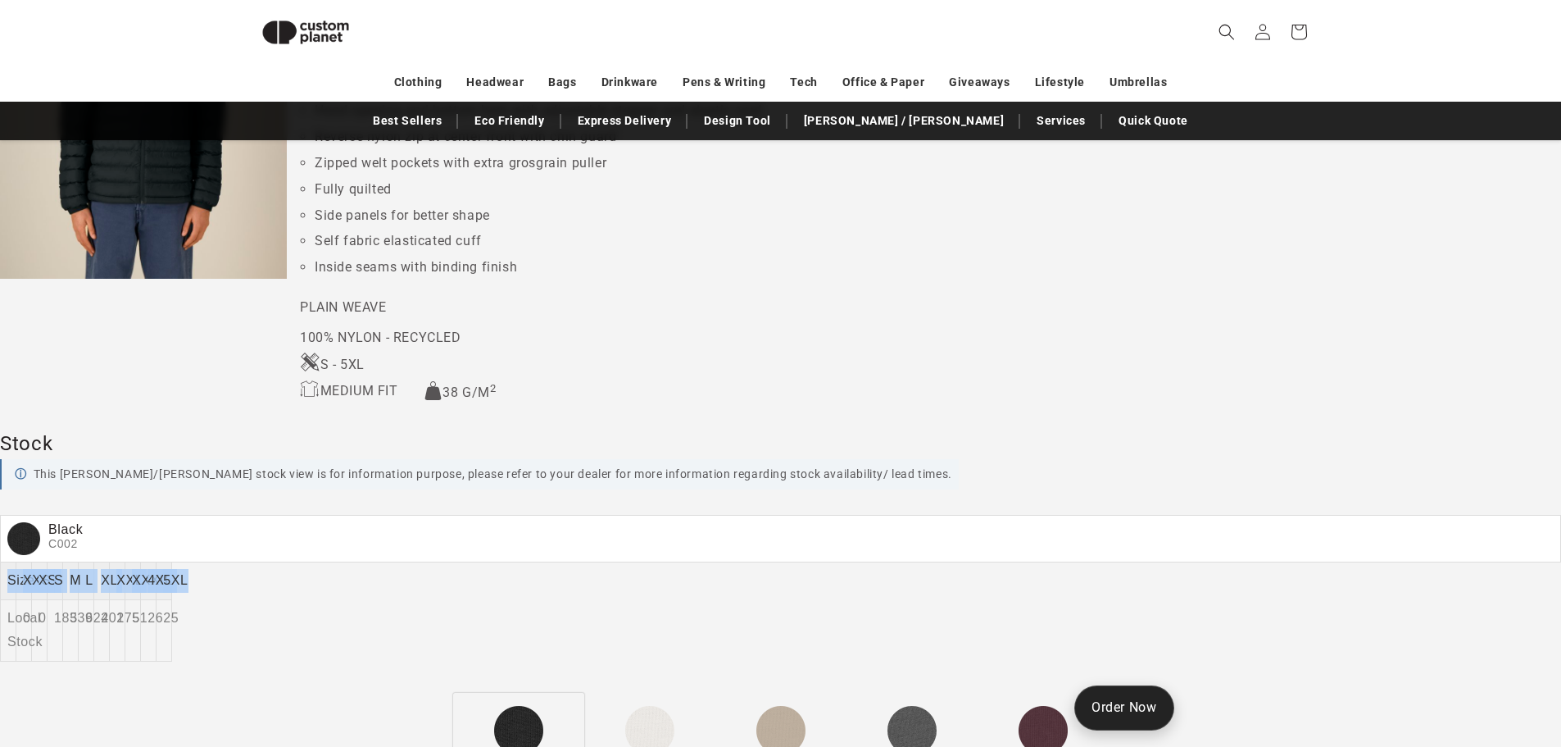
drag, startPoint x: 213, startPoint y: 544, endPoint x: 167, endPoint y: 657, distance: 122.1
click at [332, 600] on table "Black C002 Size XXS XS S M L XL XXL XXXL 4XL 5XL Local Stock 0 0 183 539 622 40…" at bounding box center [780, 588] width 1561 height 146
drag, startPoint x: 149, startPoint y: 684, endPoint x: 207, endPoint y: 634, distance: 76.6
click at [162, 666] on div "⟨ previous next ⟩ Stanley Voyager 2.0 Item no. STJM188 THE MEN'S PADDED JACKET …" at bounding box center [780, 446] width 1561 height 1138
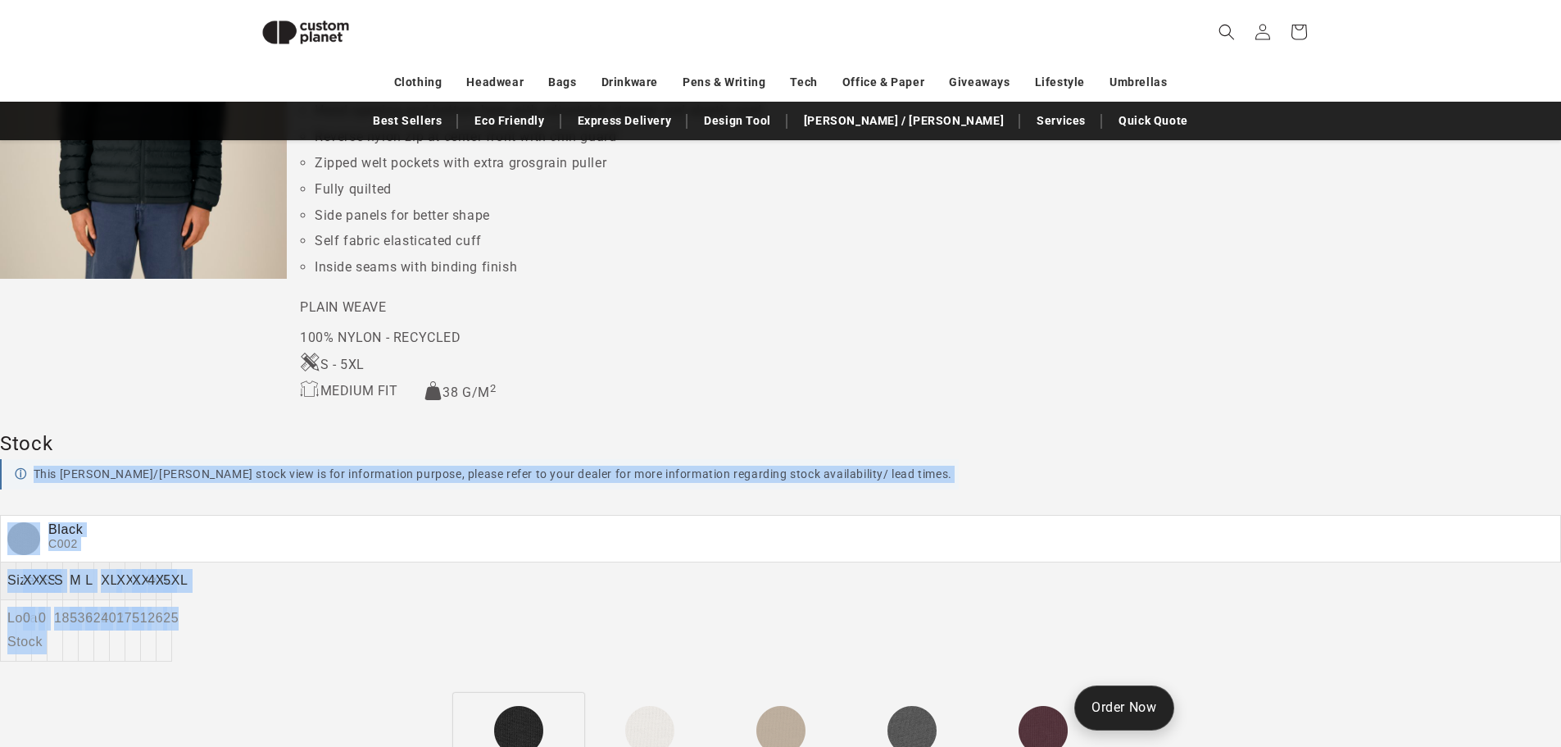
drag, startPoint x: 207, startPoint y: 634, endPoint x: 216, endPoint y: 200, distance: 433.7
click at [86, 352] on div "⟨ previous next ⟩ Stanley Voyager 2.0 Item no. STJM188 THE MEN'S PADDED JACKET …" at bounding box center [780, 446] width 1561 height 1138
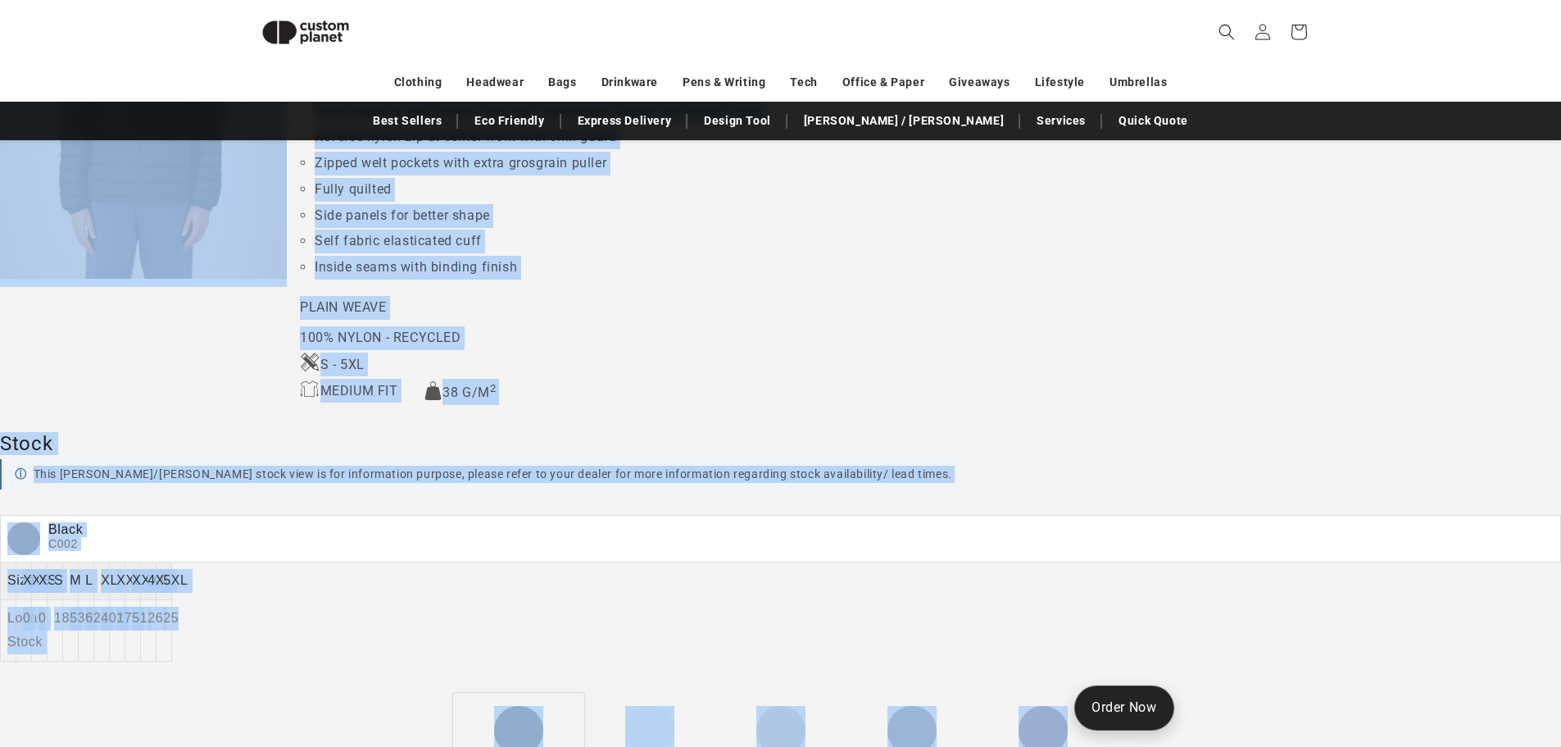
click at [596, 304] on li "Plain Weave" at bounding box center [690, 308] width 781 height 24
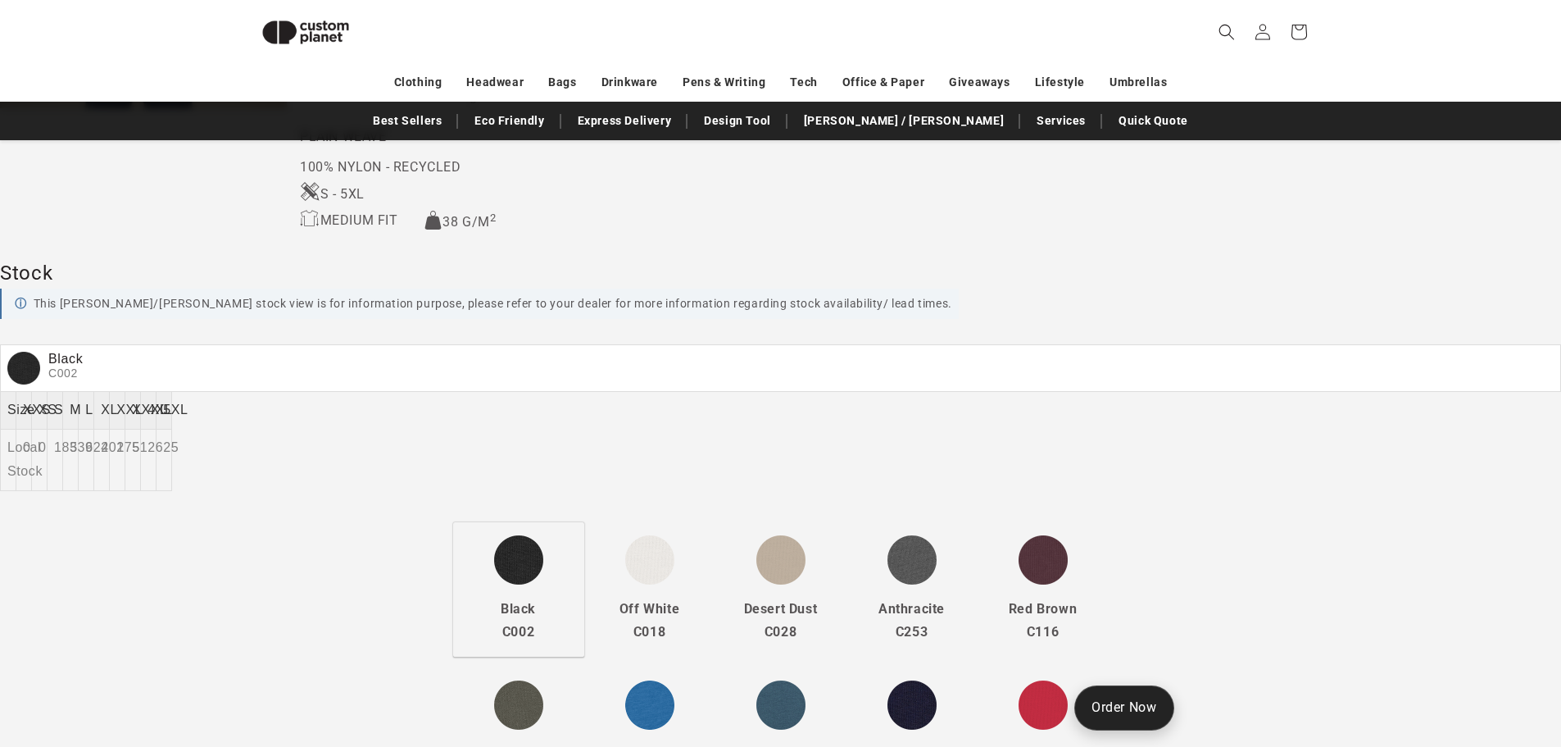
scroll to position [790, 0]
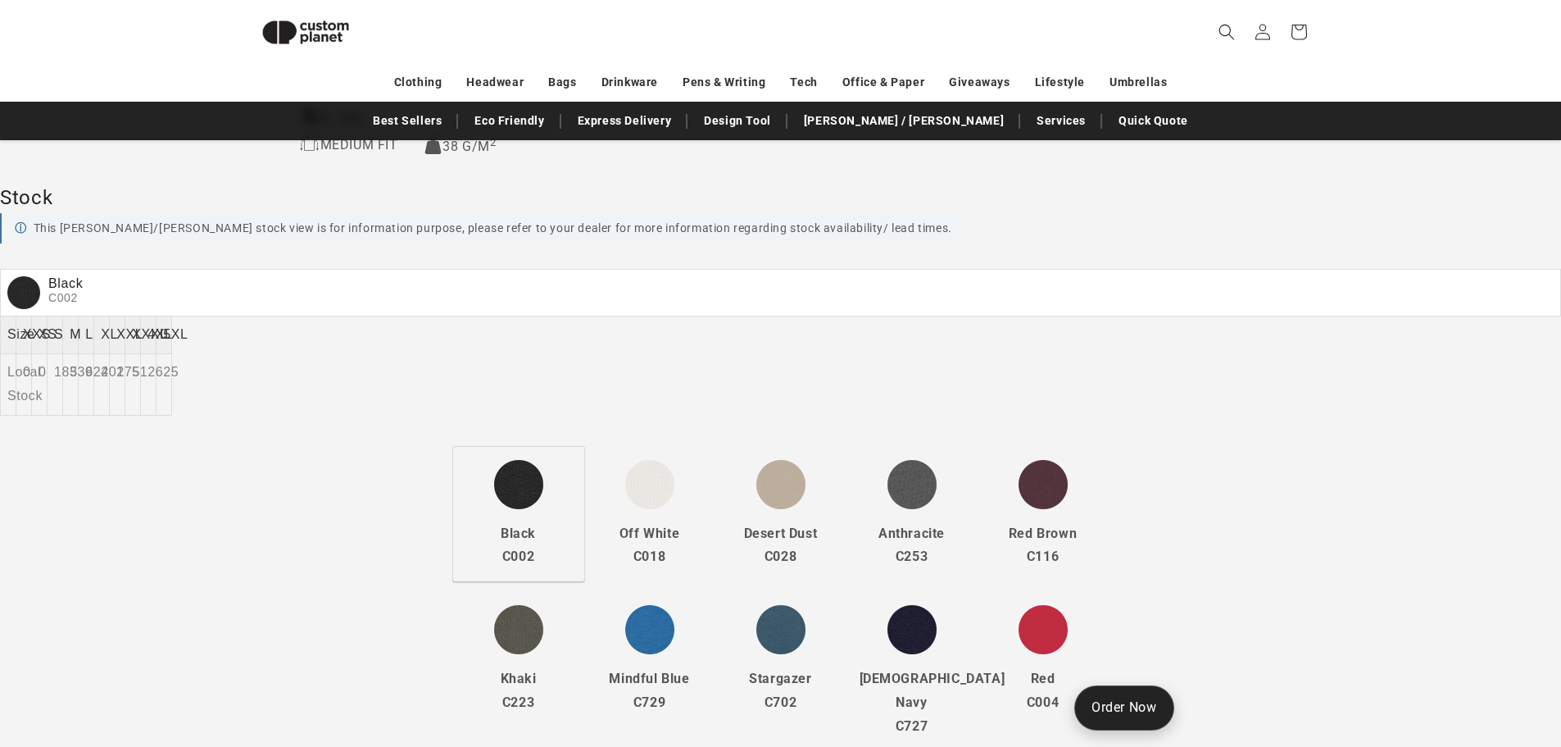
click at [304, 237] on p "This Stanley/Stella stock view is for information purpose, please refer to your…" at bounding box center [479, 228] width 959 height 30
click at [302, 232] on p "This Stanley/Stella stock view is for information purpose, please refer to your…" at bounding box center [479, 228] width 959 height 30
click at [257, 275] on div "⟨ previous next ⟩ Stanley Voyager 2.0 Item no. STJM188 THE MEN'S PADDED JACKET …" at bounding box center [780, 200] width 1561 height 1138
click at [125, 366] on td "175" at bounding box center [118, 384] width 16 height 61
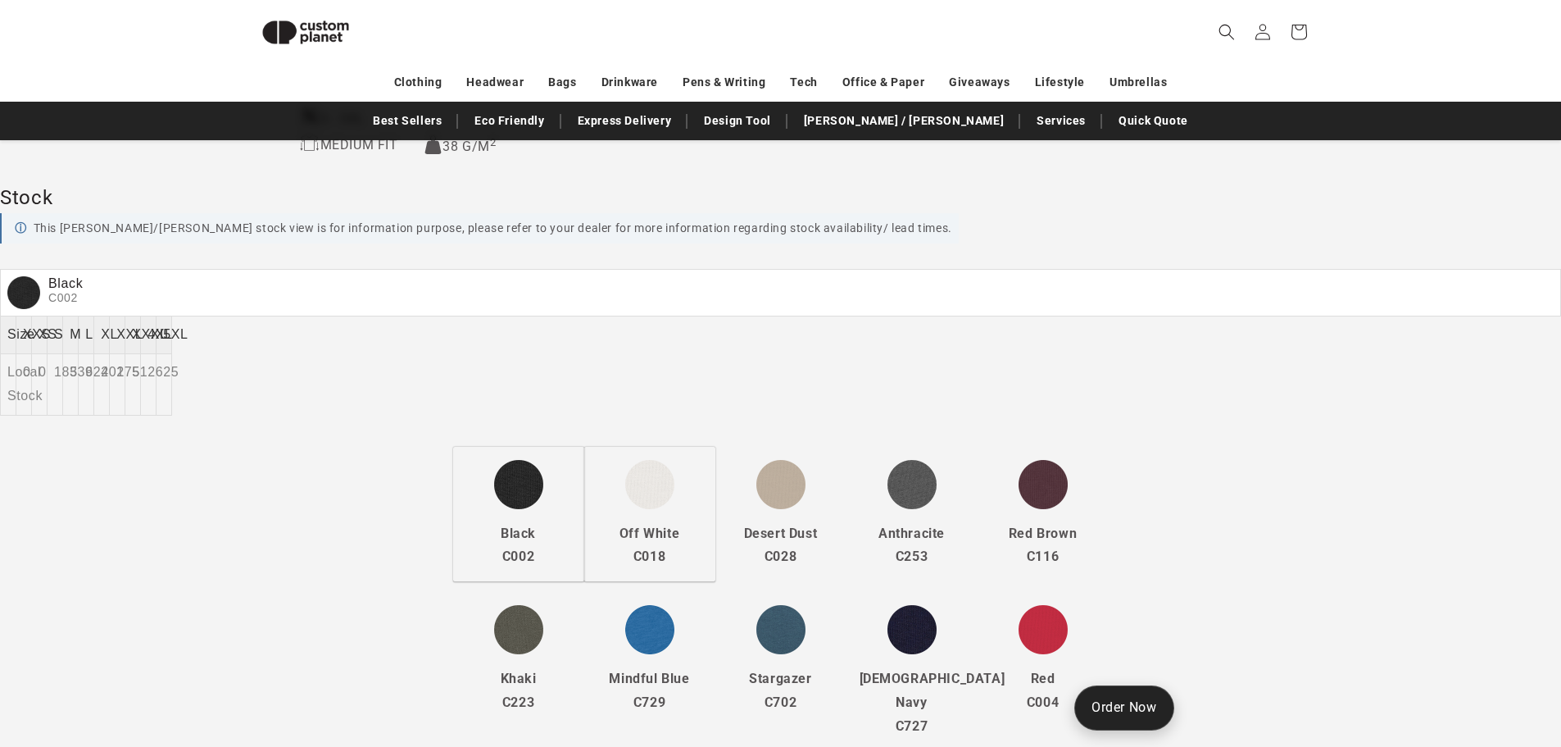
drag, startPoint x: 578, startPoint y: 495, endPoint x: 625, endPoint y: 483, distance: 49.1
click at [591, 491] on div "Black C002 Off White C018 Desert Dust C028 Anthracite C253 Red Brown C116 Khaki…" at bounding box center [781, 599] width 656 height 315
click at [625, 483] on img at bounding box center [649, 487] width 49 height 54
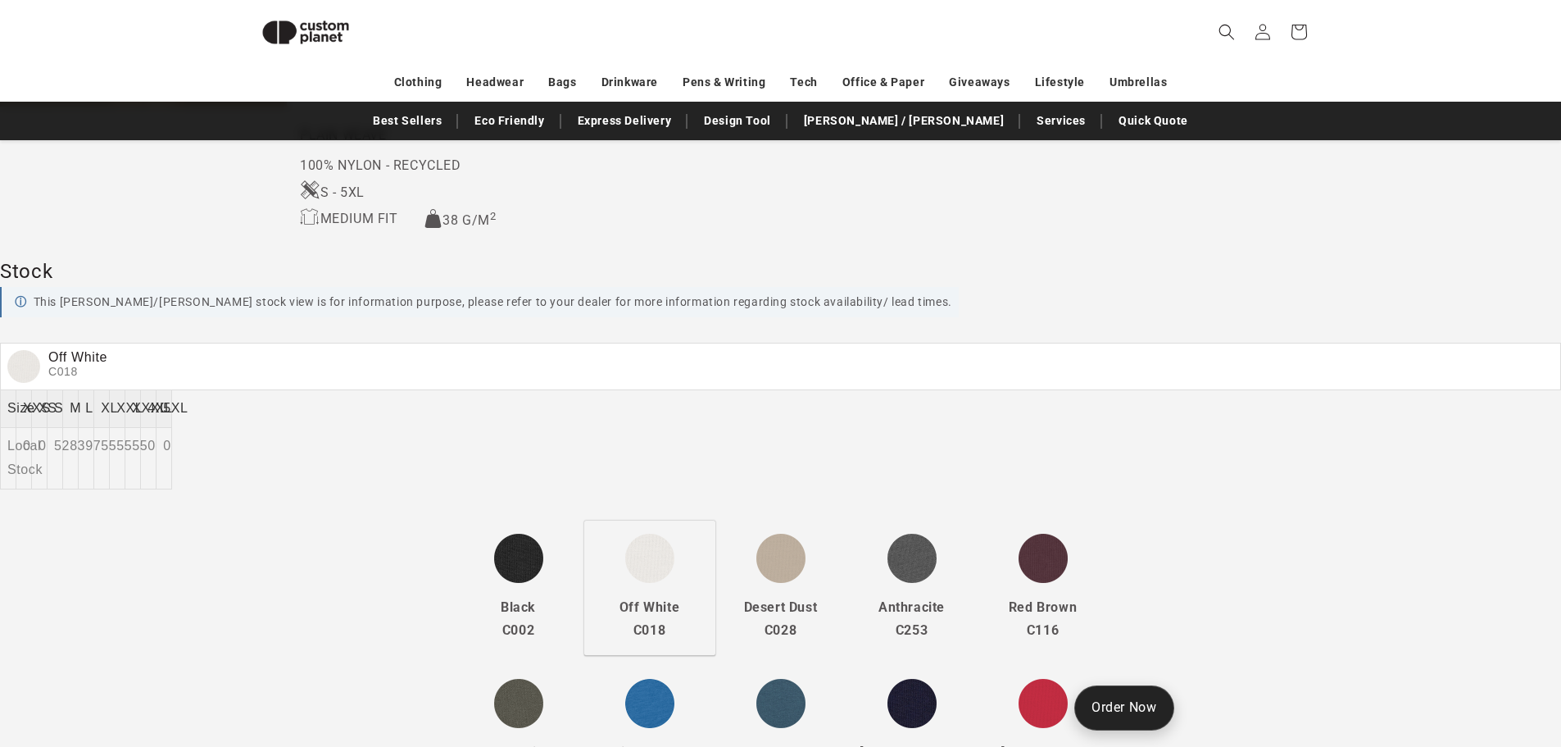
scroll to position [0, 0]
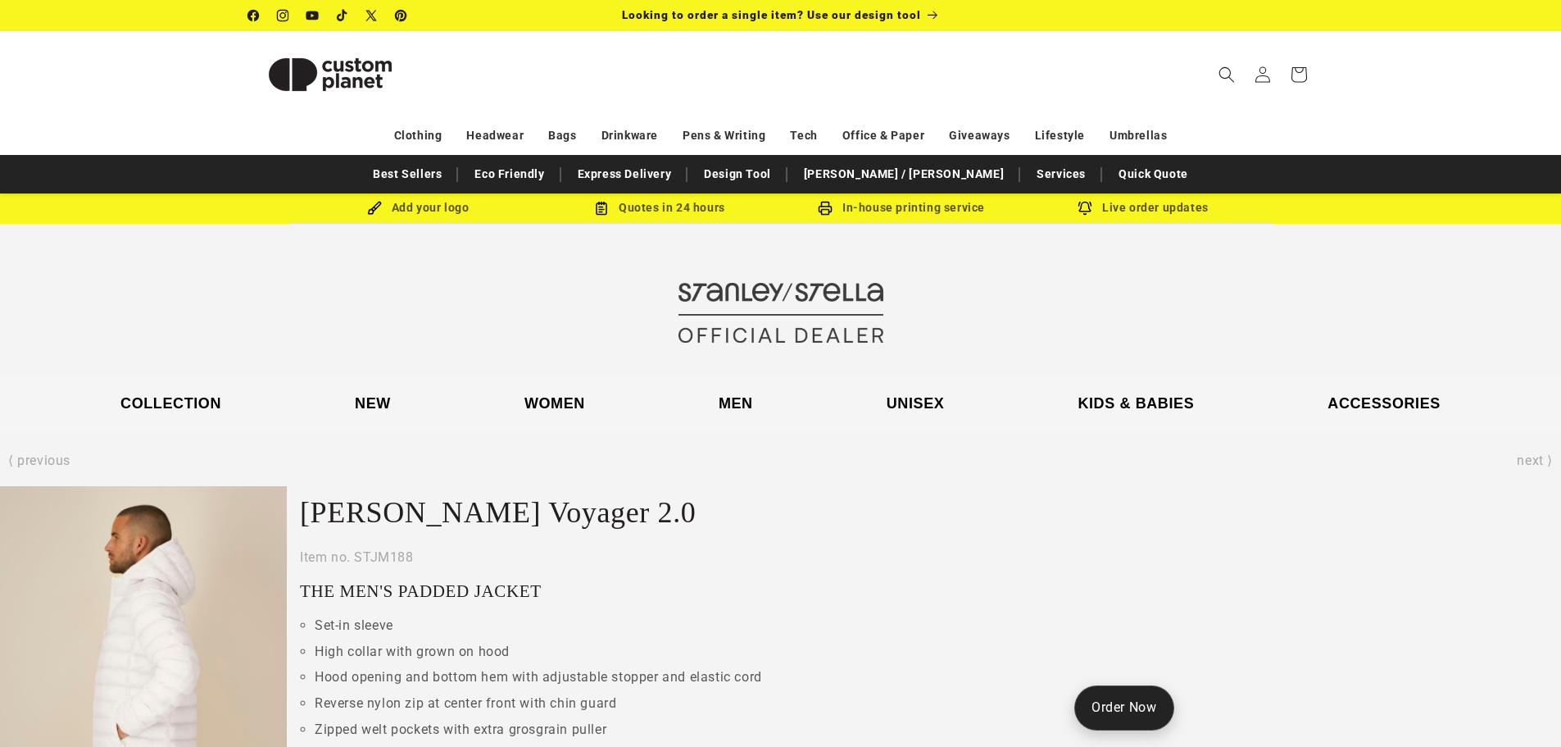
drag, startPoint x: 155, startPoint y: 466, endPoint x: 298, endPoint y: 88, distance: 404.9
click at [321, 78] on img at bounding box center [330, 75] width 164 height 74
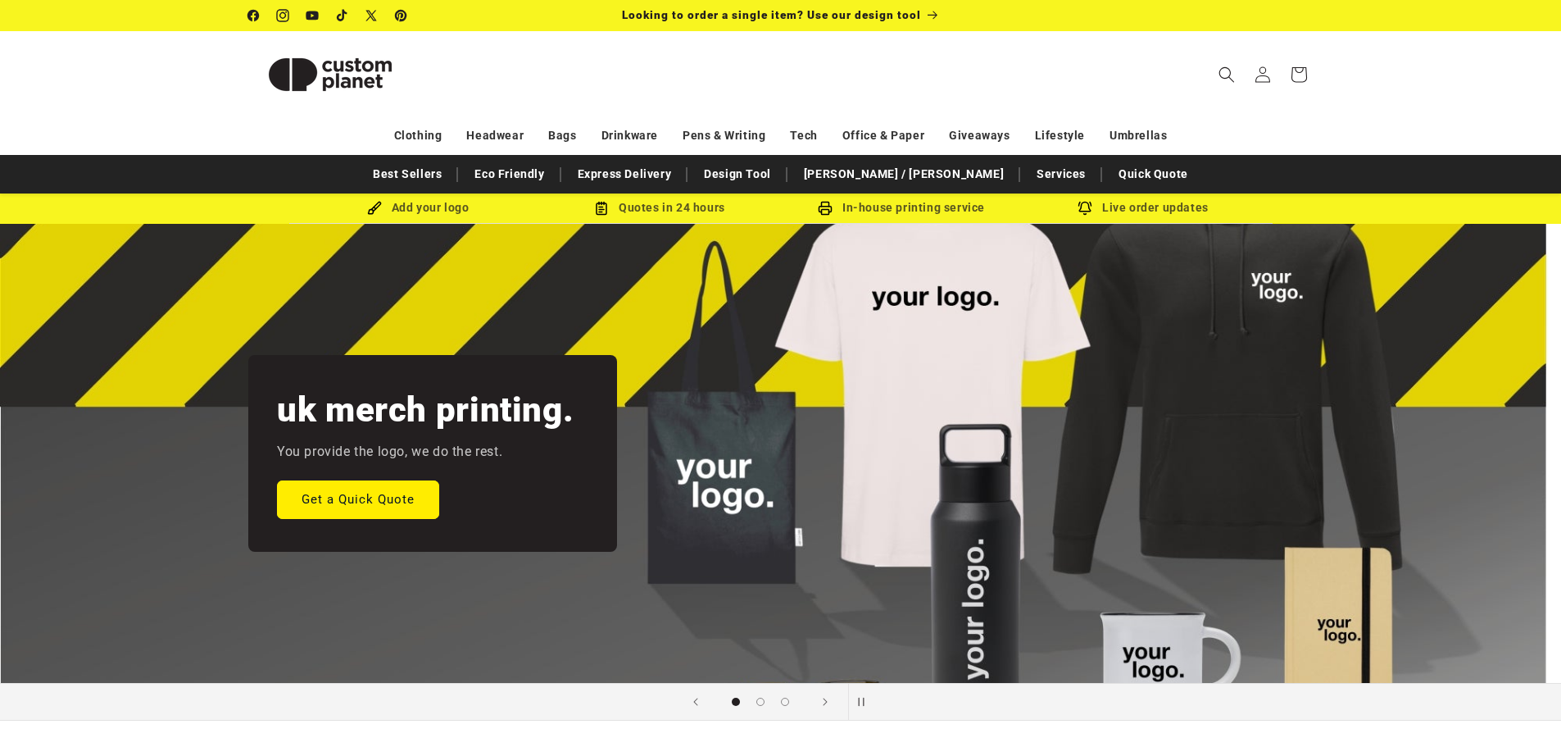
click at [280, 12] on icon at bounding box center [283, 15] width 16 height 17
click at [331, 68] on img at bounding box center [330, 75] width 164 height 74
click at [336, 10] on icon at bounding box center [342, 15] width 16 height 17
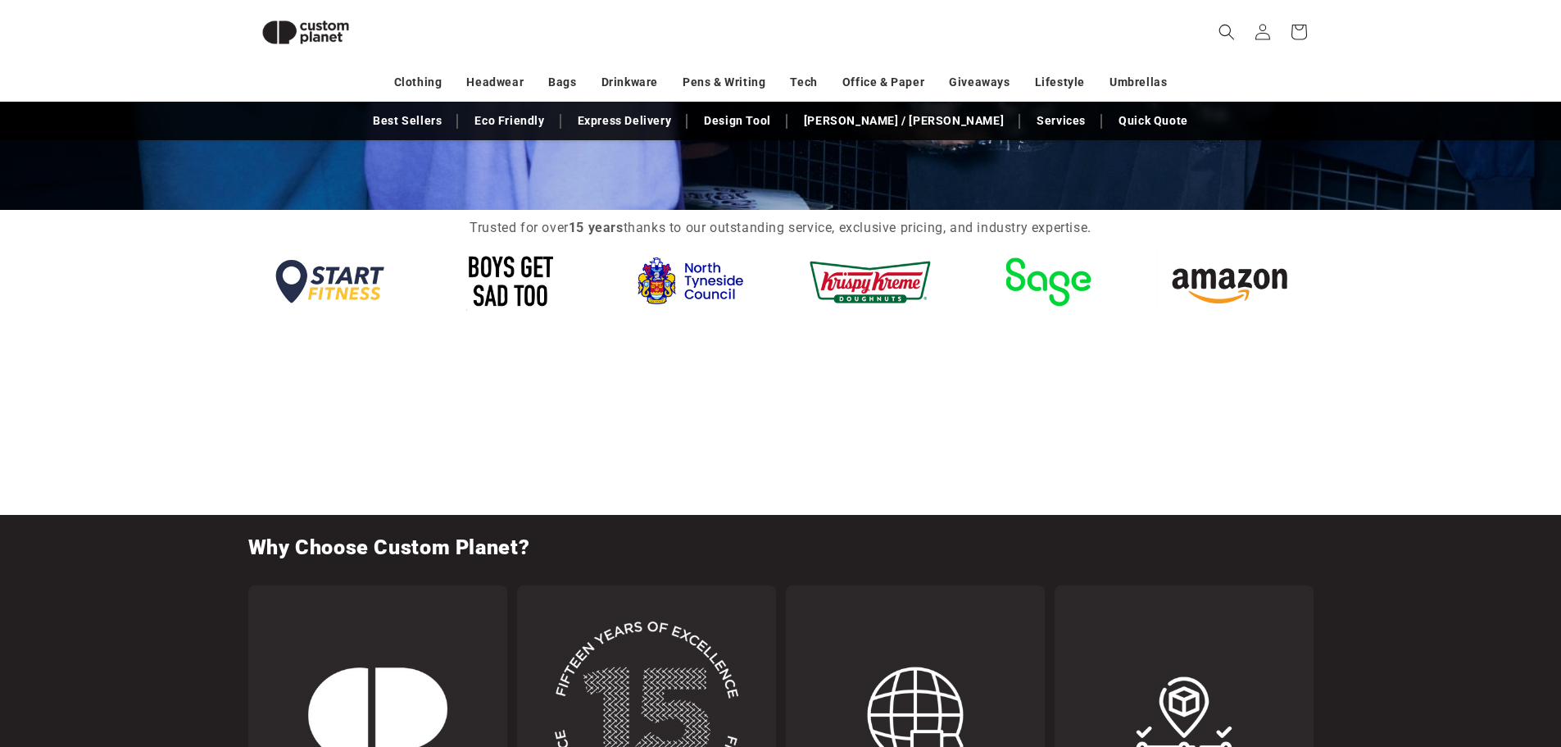
scroll to position [2885, 0]
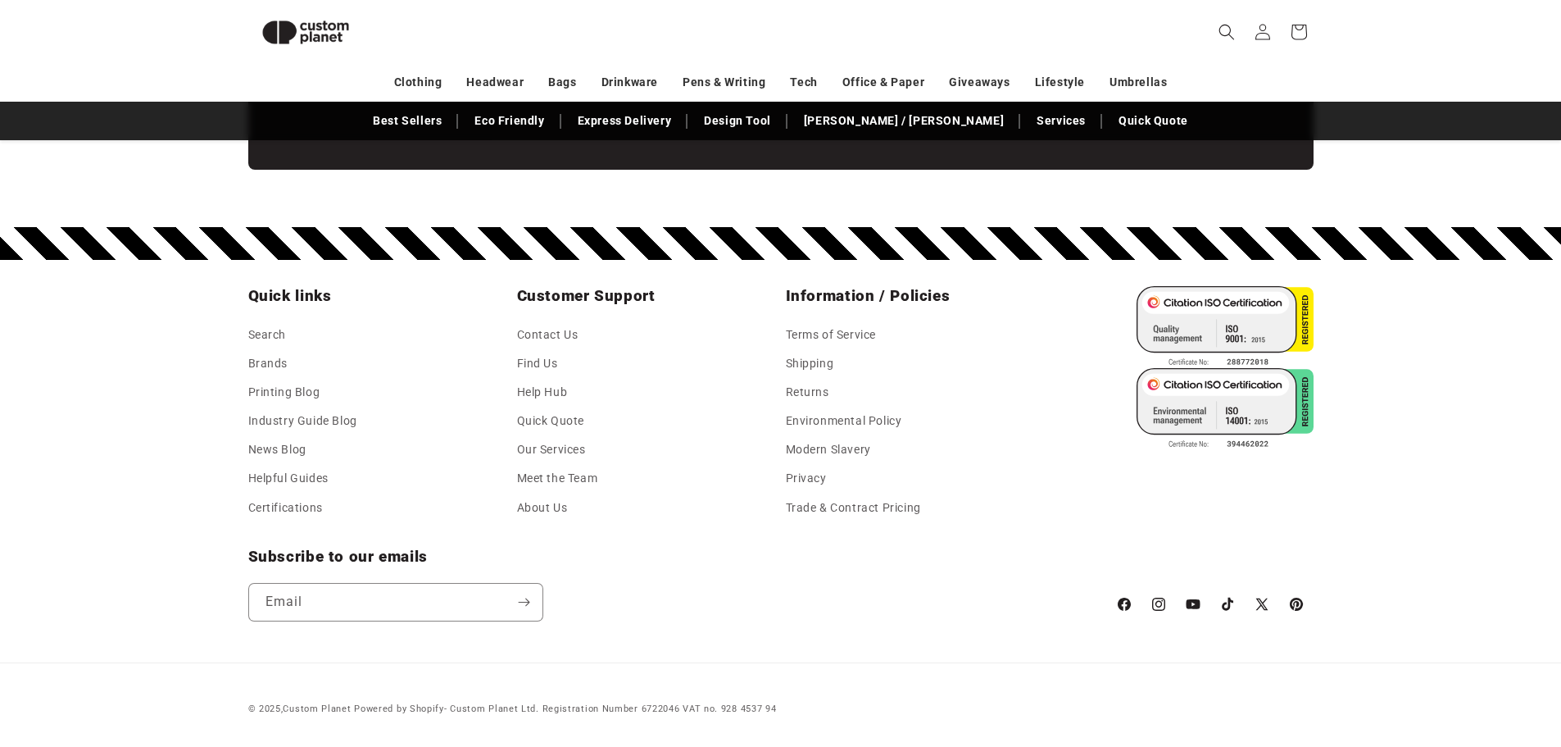
drag, startPoint x: 127, startPoint y: 345, endPoint x: 158, endPoint y: 616, distance: 273.1
click at [653, 697] on div "© 2025, Custom Planet Powered by Shopify - Custom Planet Ltd. Registration Numb…" at bounding box center [780, 703] width 1147 height 30
drag, startPoint x: 653, startPoint y: 697, endPoint x: 647, endPoint y: 709, distance: 13.9
click at [651, 699] on div "© 2025, Custom Planet Powered by Shopify - Custom Planet Ltd. Registration Numb…" at bounding box center [780, 703] width 1147 height 30
click at [647, 709] on small "Powered by Shopify - Custom Planet Ltd. Registration Number 6722046 VAT no. 928…" at bounding box center [565, 708] width 422 height 11
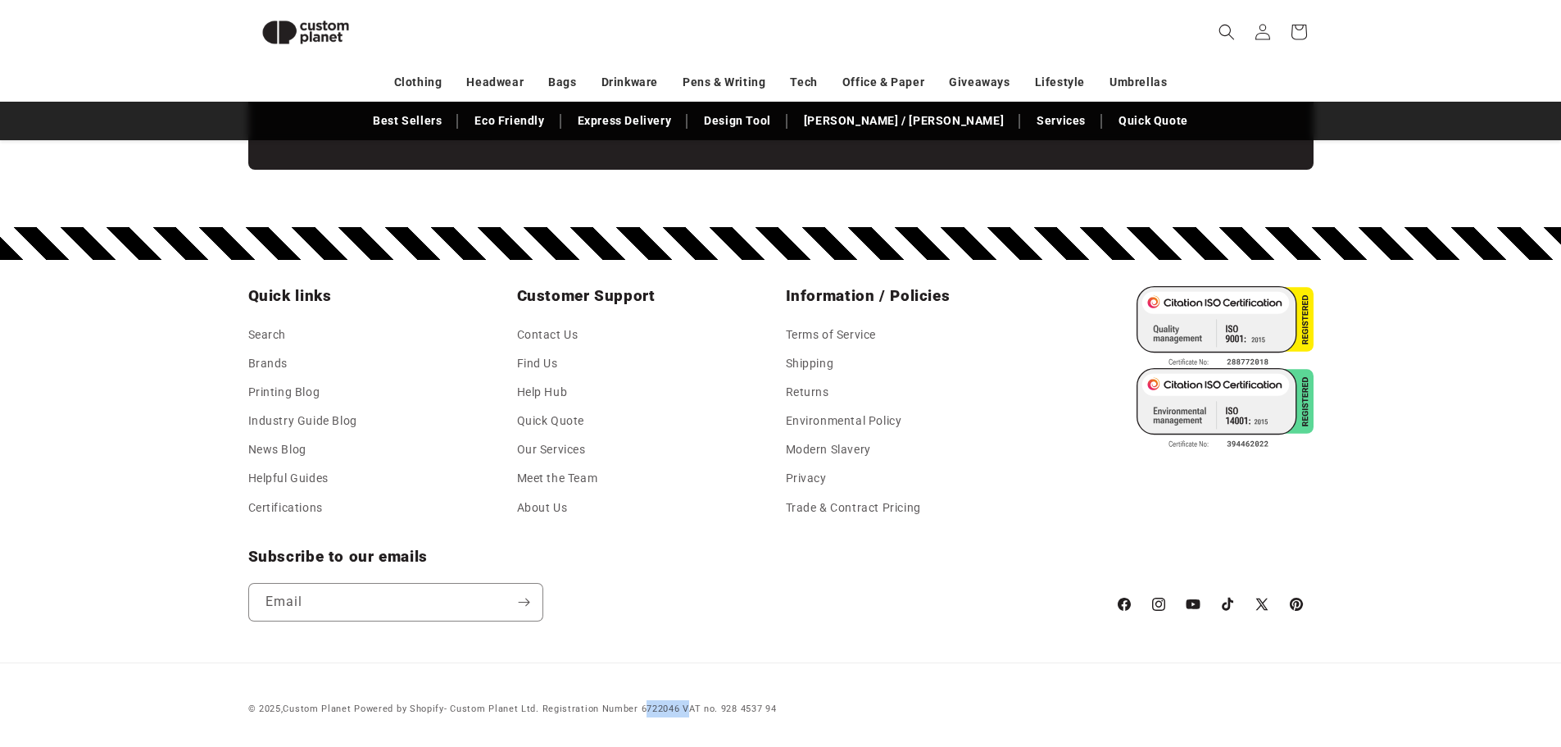
click at [647, 709] on small "Powered by Shopify - Custom Planet Ltd. Registration Number 6722046 VAT no. 928…" at bounding box center [565, 708] width 422 height 11
copy small "6722046"
click at [652, 716] on div "© 2025, Custom Planet Powered by Shopify - Custom Planet Ltd. Registration Numb…" at bounding box center [512, 708] width 529 height 17
click at [656, 710] on small "Powered by Shopify - Custom Planet Ltd. Registration Number 6722046 VAT no. 928…" at bounding box center [565, 708] width 422 height 11
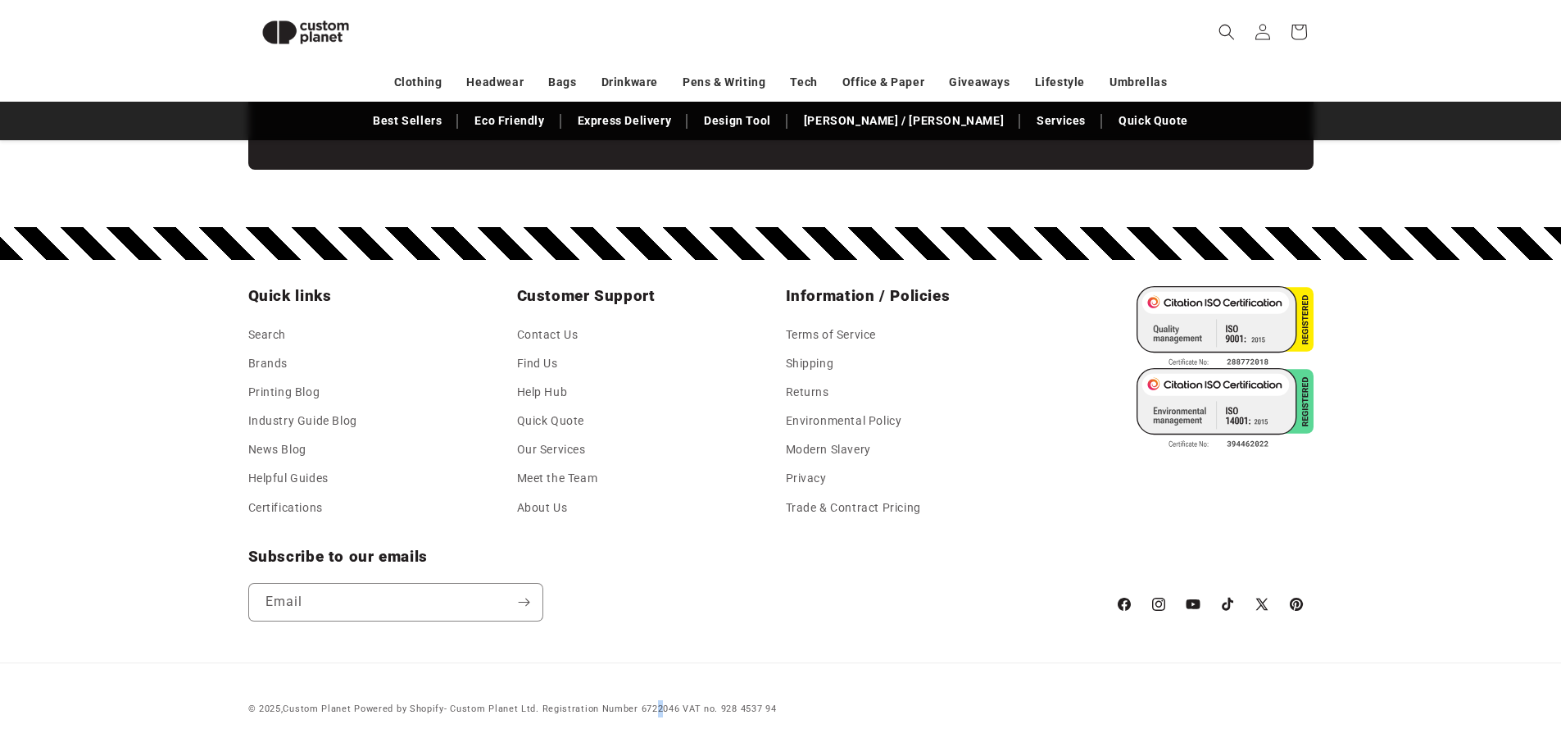
click at [657, 704] on small "Powered by Shopify - Custom Planet Ltd. Registration Number 6722046 VAT no. 928…" at bounding box center [565, 708] width 422 height 11
click at [644, 672] on div "© 2025, Custom Planet Powered by Shopify - Custom Planet Ltd. Registration Numb…" at bounding box center [780, 689] width 1561 height 55
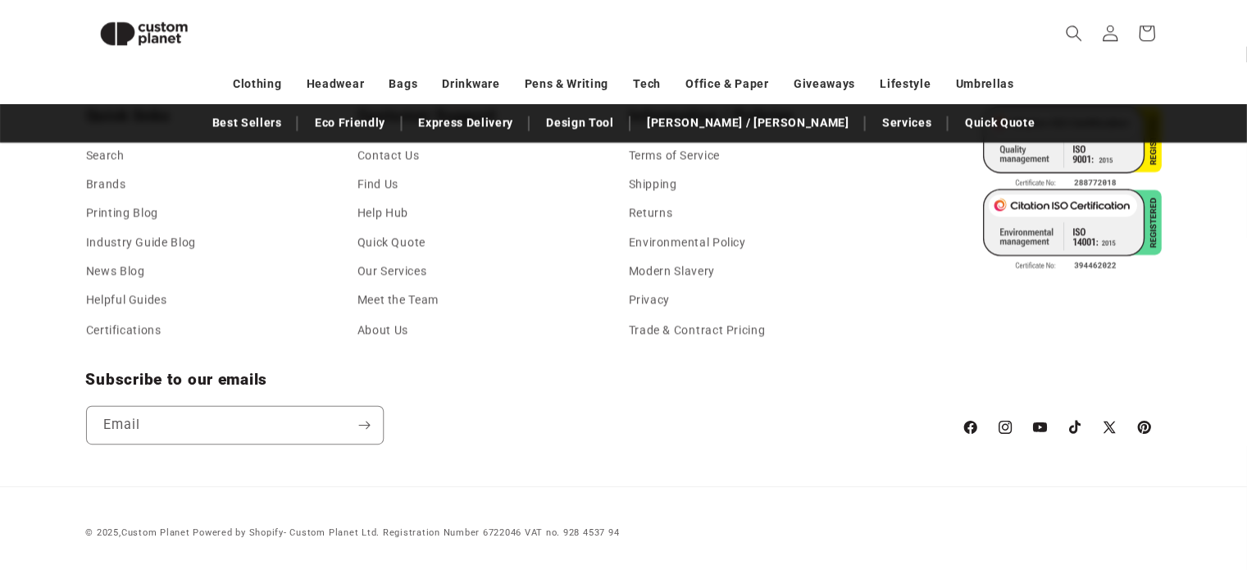
scroll to position [3060, 0]
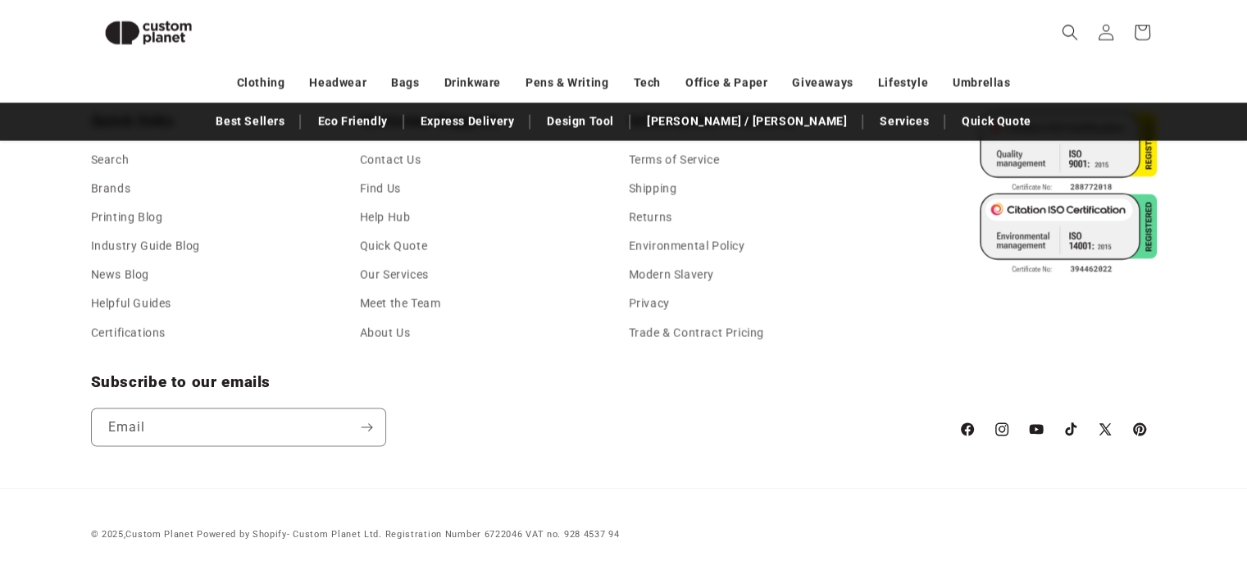
click at [504, 534] on small "Powered by Shopify - Custom Planet Ltd. Registration Number 6722046 VAT no. 928…" at bounding box center [408, 533] width 422 height 11
click at [504, 535] on small "Powered by Shopify - Custom Planet Ltd. Registration Number 6722046 VAT no. 928…" at bounding box center [408, 533] width 422 height 11
copy small "6722046"
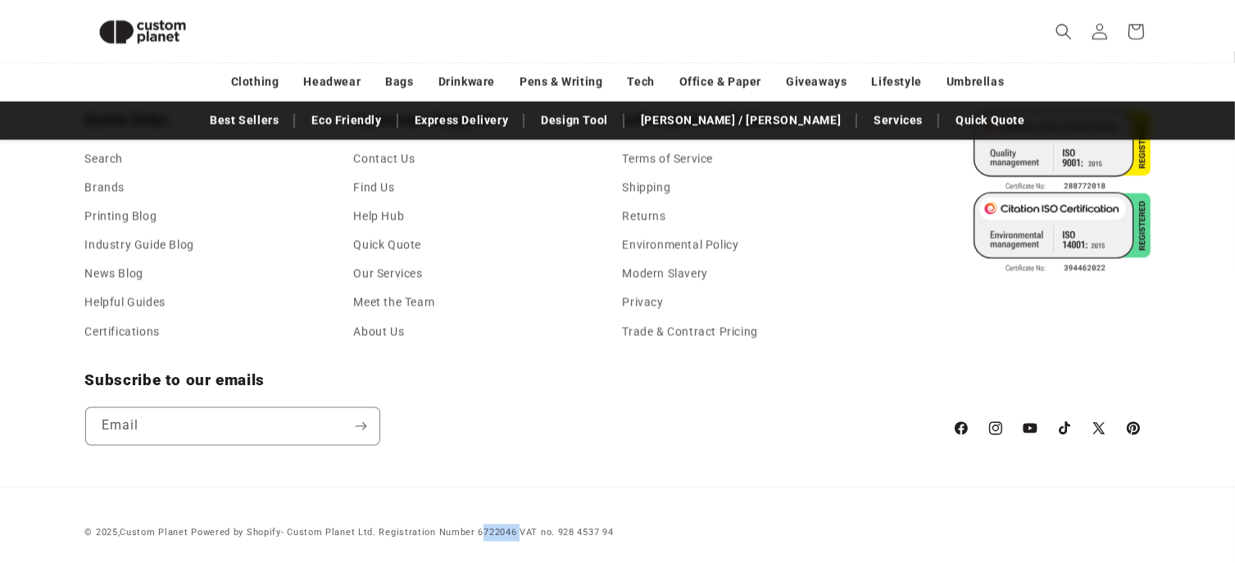
scroll to position [0, 1246]
